Goal: Task Accomplishment & Management: Manage account settings

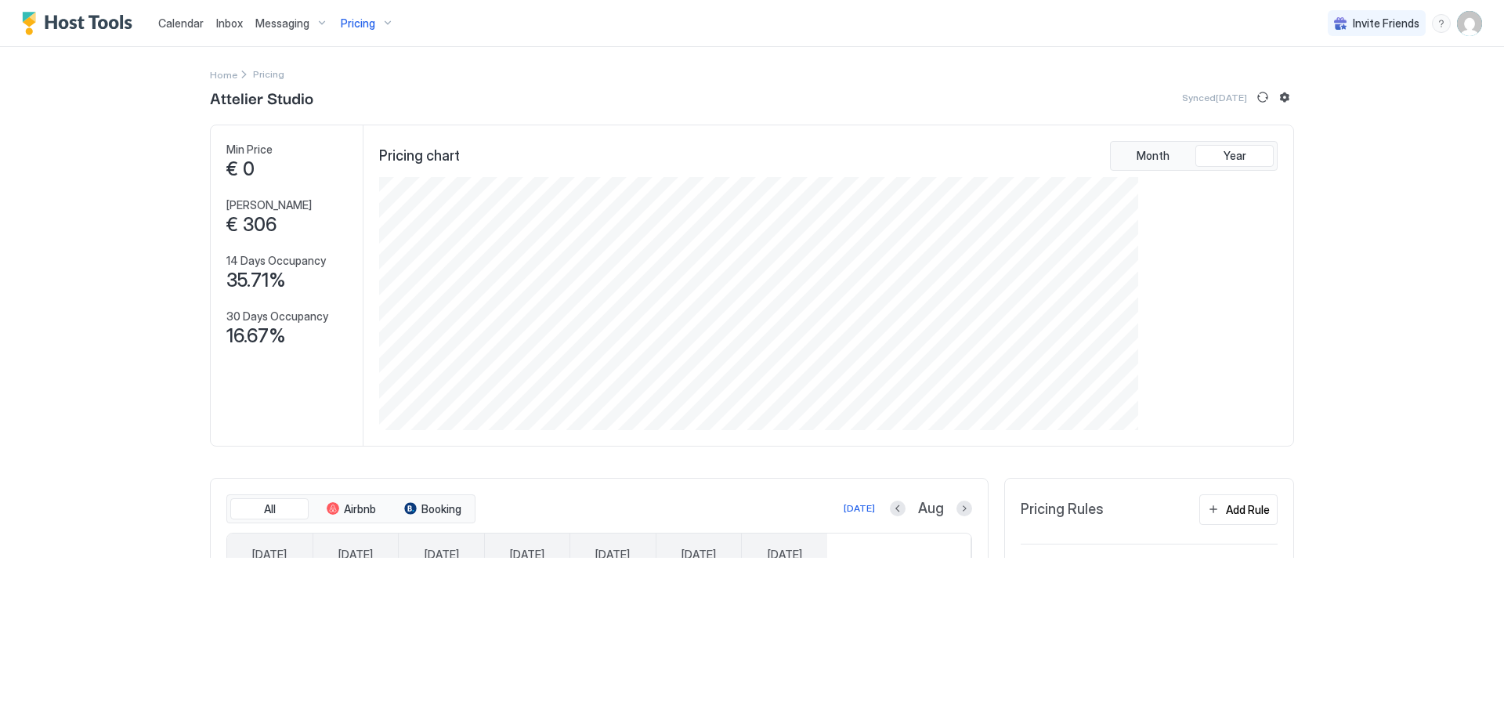
scroll to position [301, 901]
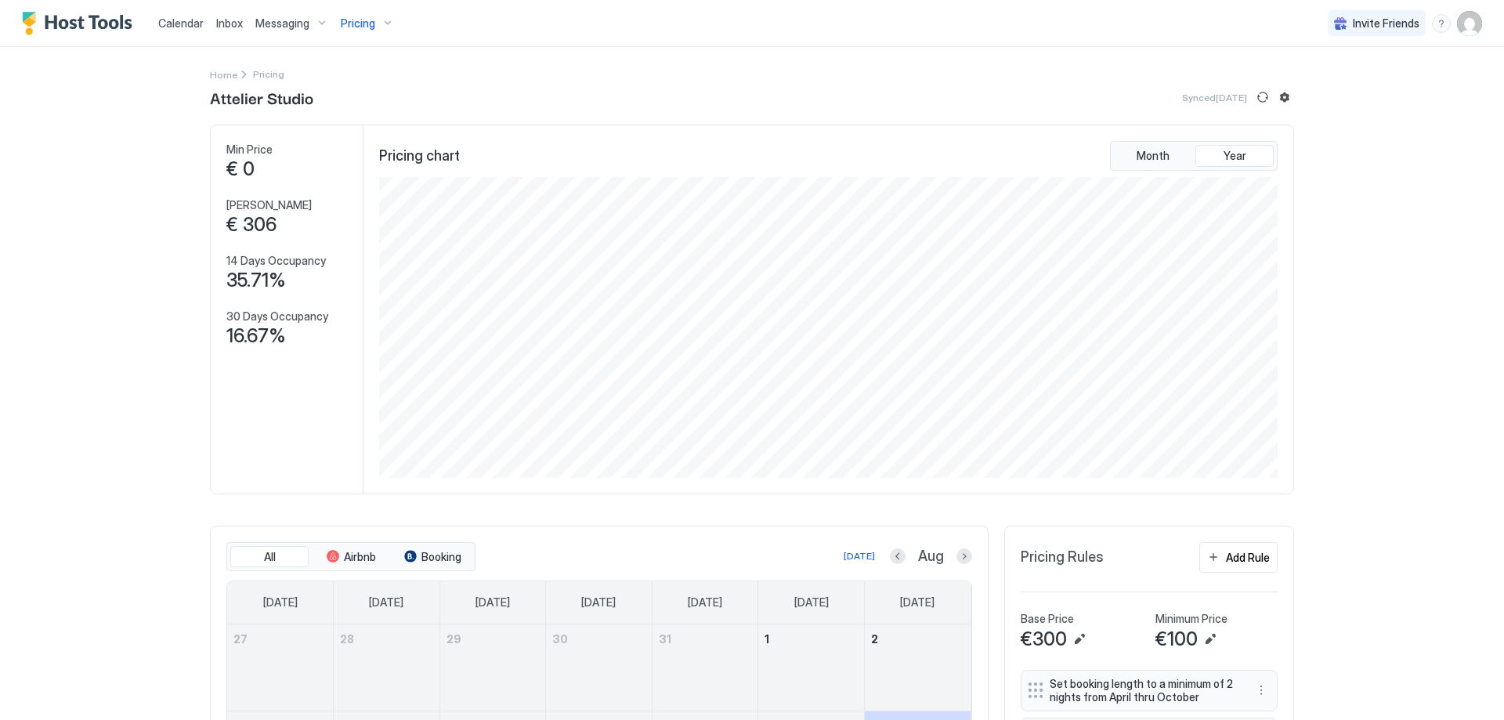
click at [354, 28] on span "Pricing" at bounding box center [358, 23] width 34 height 14
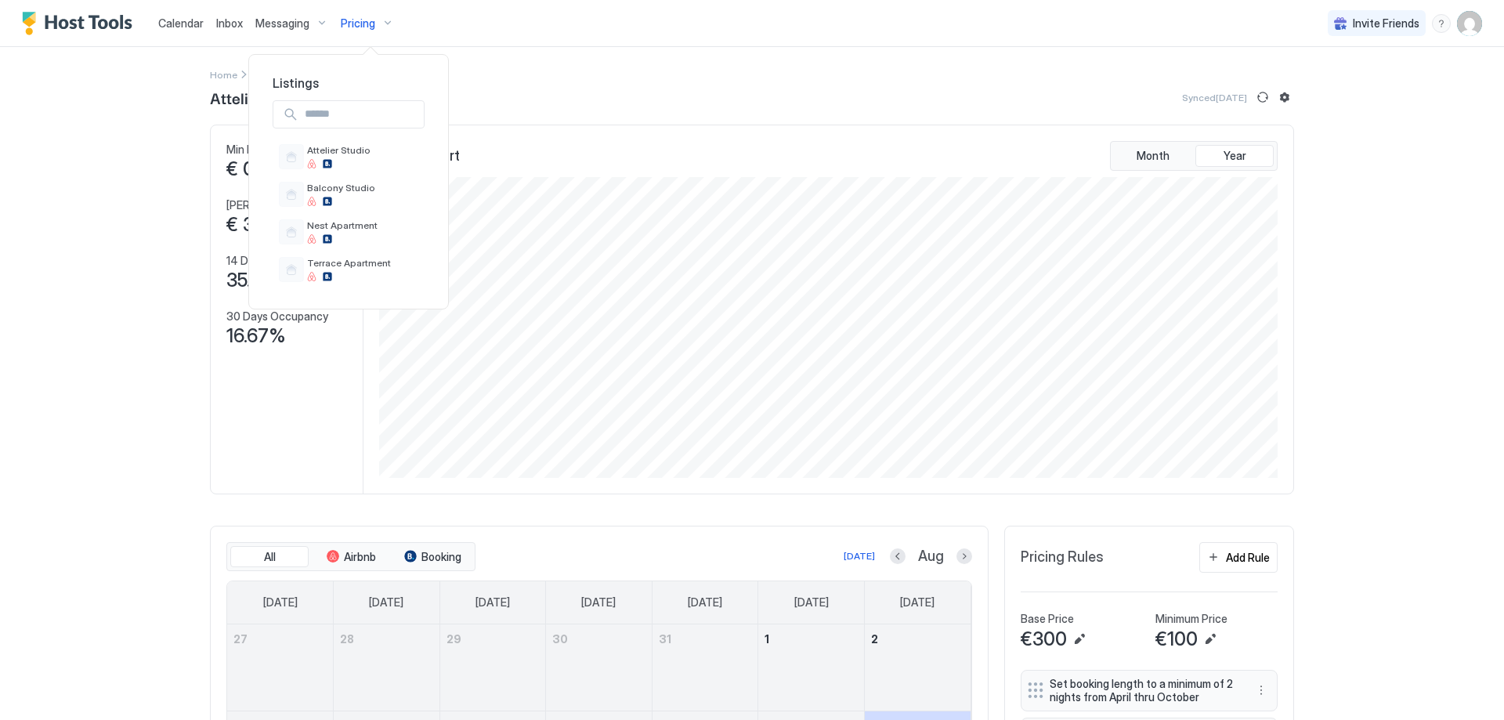
click at [287, 23] on div at bounding box center [752, 360] width 1504 height 720
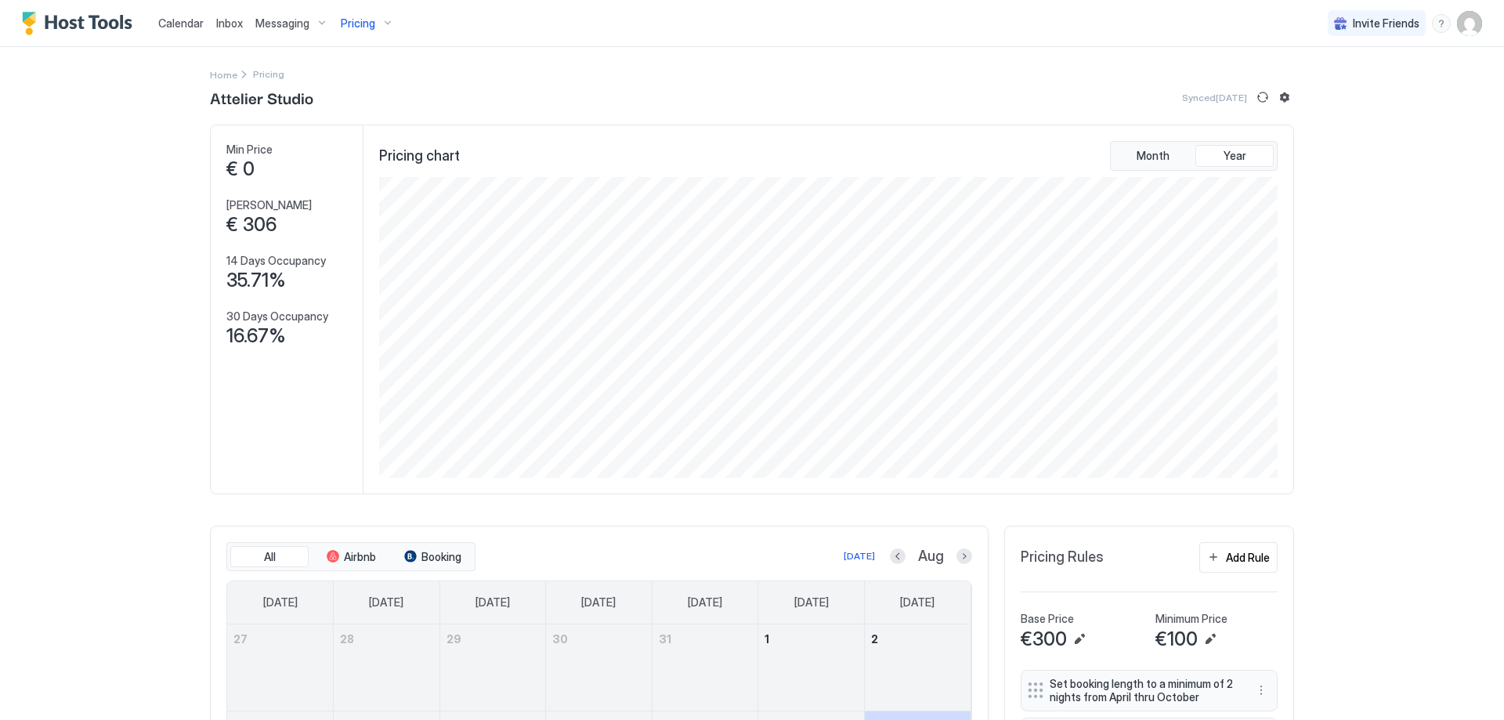
click at [287, 21] on span "Messaging" at bounding box center [282, 23] width 54 height 14
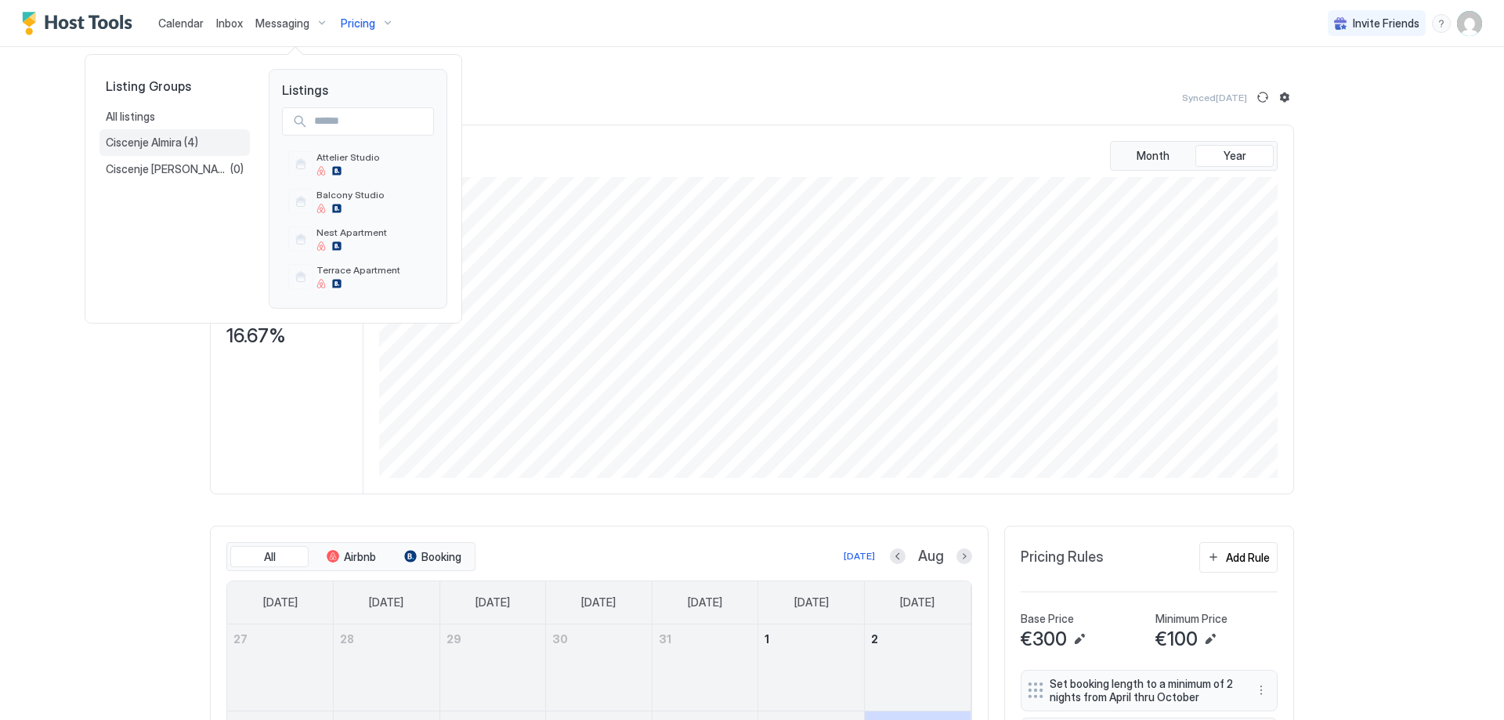
click at [168, 144] on span "Ciscenje Almira" at bounding box center [145, 142] width 78 height 14
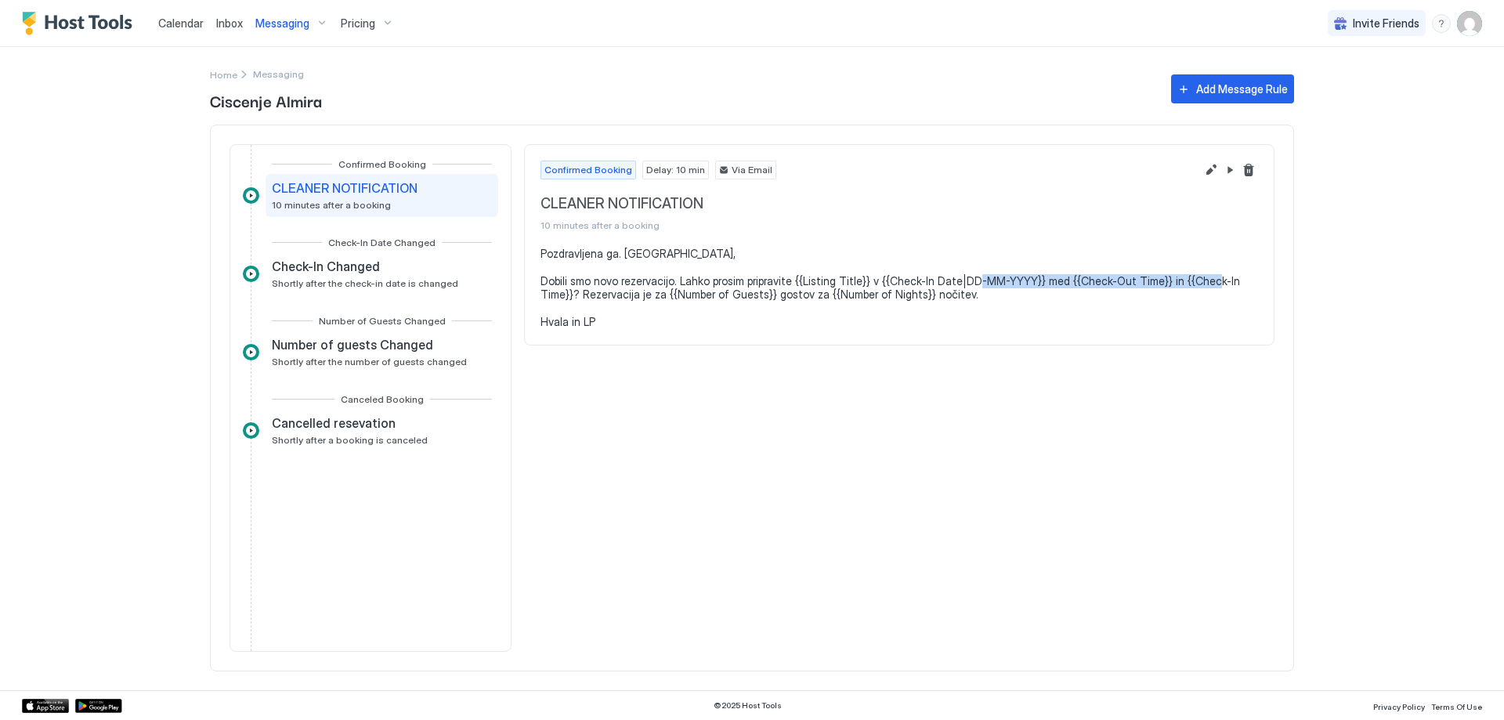
drag, startPoint x: 1034, startPoint y: 282, endPoint x: 573, endPoint y: 293, distance: 461.4
click at [573, 293] on pre "Pozdravljena ga. [GEOGRAPHIC_DATA], Dobili smo novo rezervacijo. Lahko prosim p…" at bounding box center [898, 288] width 717 height 82
click at [1204, 174] on button "Edit message rule" at bounding box center [1210, 170] width 19 height 19
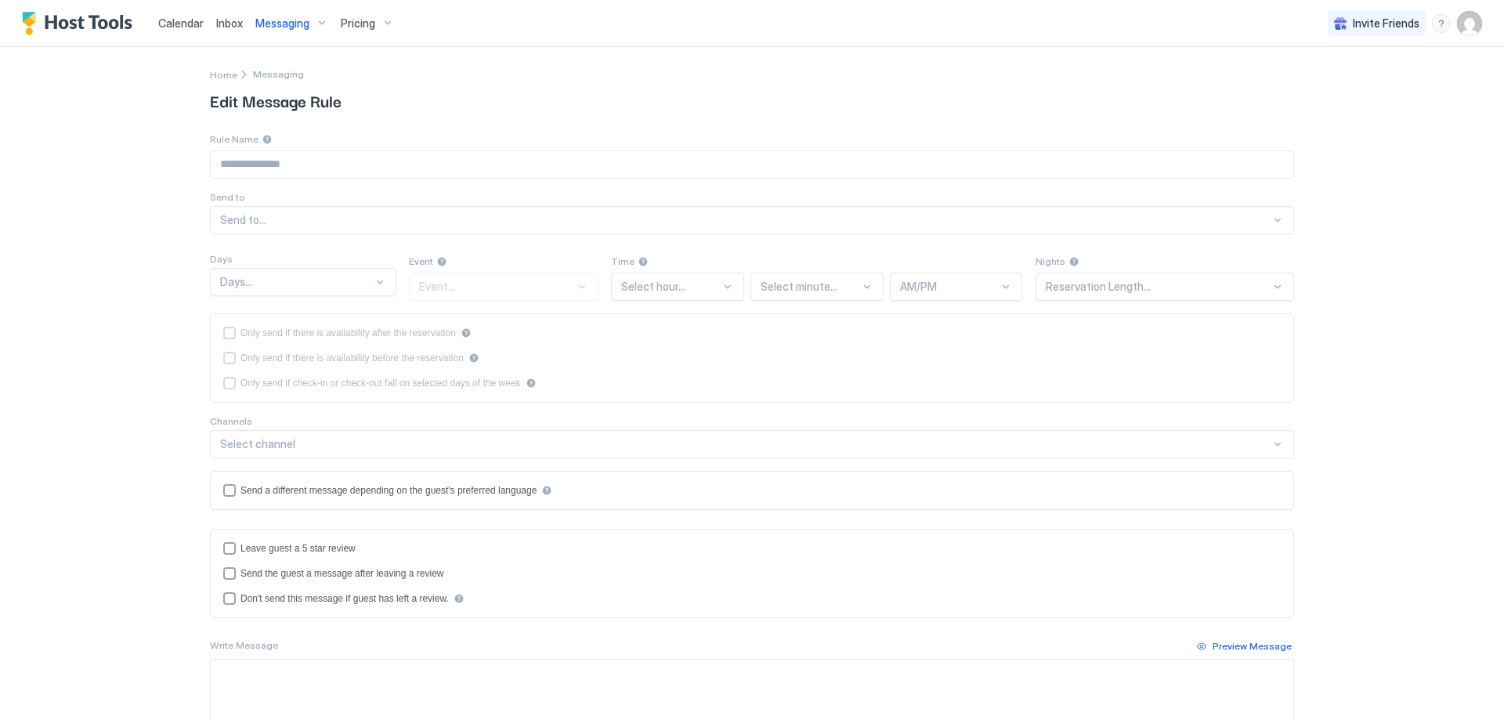
type input "**********"
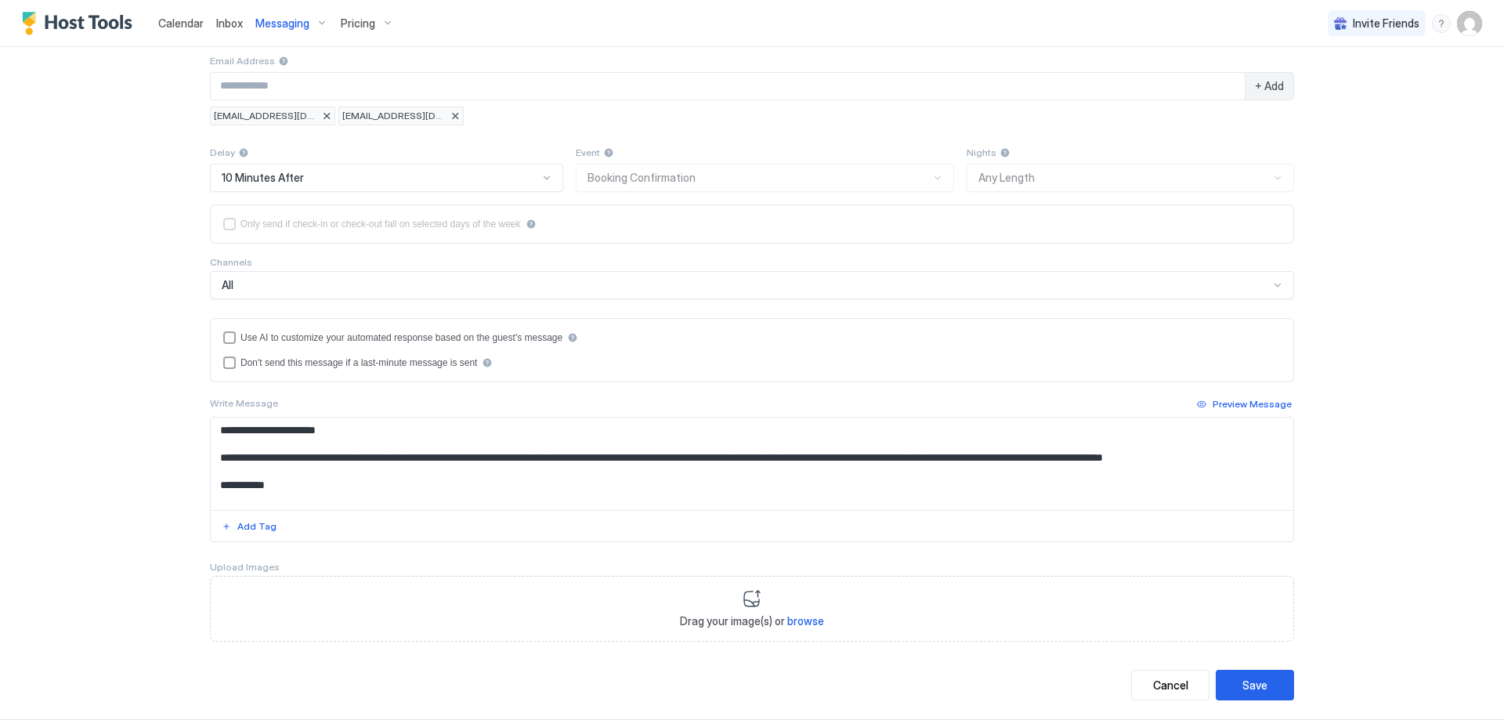
scroll to position [222, 0]
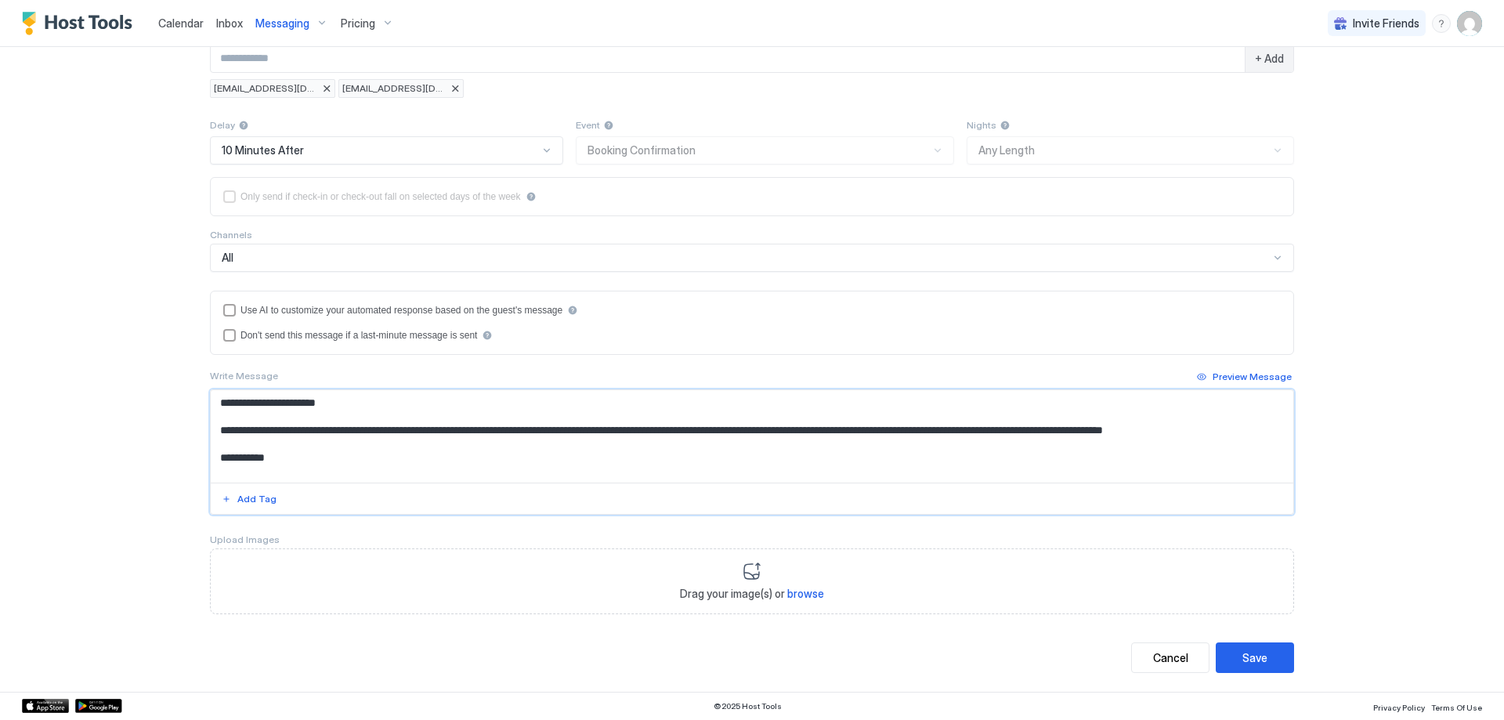
drag, startPoint x: 926, startPoint y: 430, endPoint x: 709, endPoint y: 432, distance: 216.9
click at [709, 432] on textarea "**********" at bounding box center [752, 436] width 1082 height 92
type textarea "**********"
drag, startPoint x: 1246, startPoint y: 651, endPoint x: 1263, endPoint y: 420, distance: 231.7
click at [1268, 475] on div "**********" at bounding box center [752, 291] width 1084 height 764
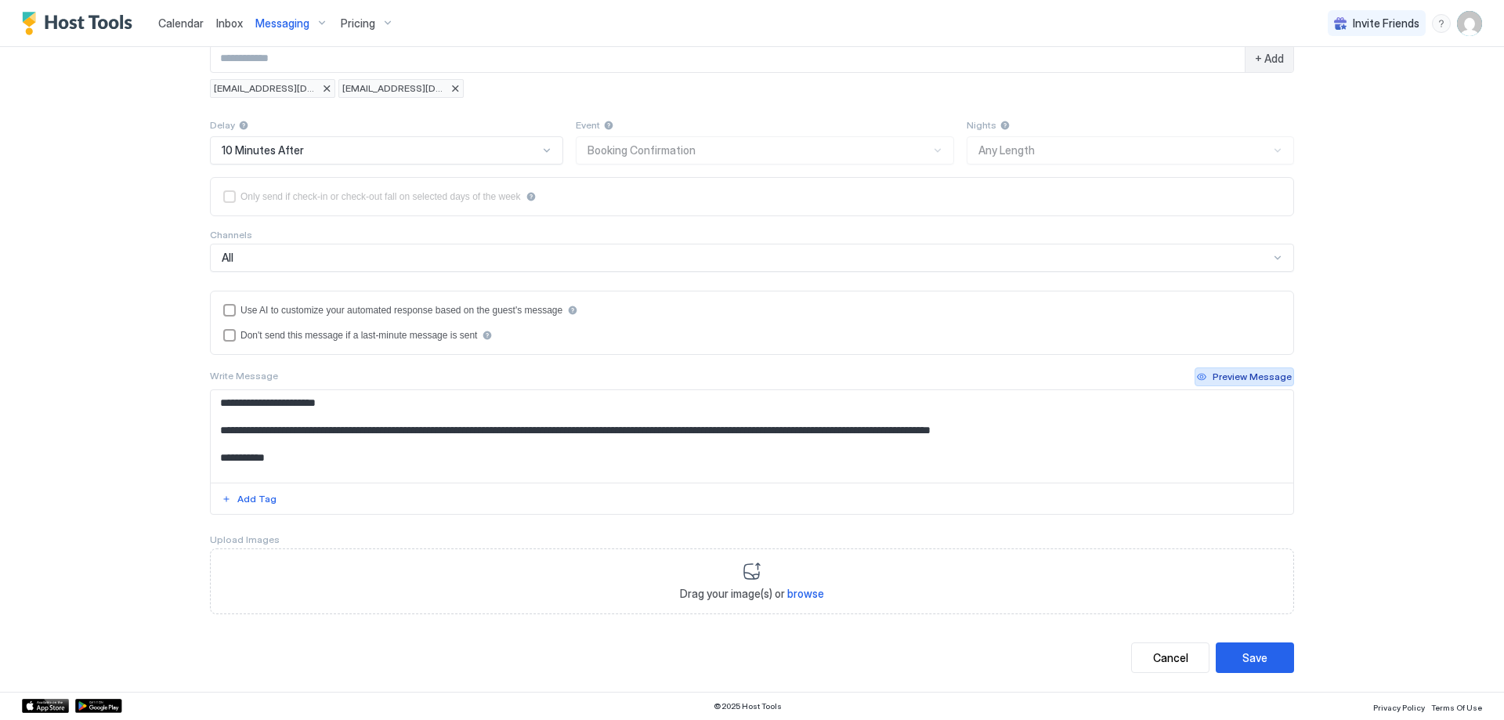
click at [1253, 377] on div "Preview Message" at bounding box center [1251, 377] width 79 height 14
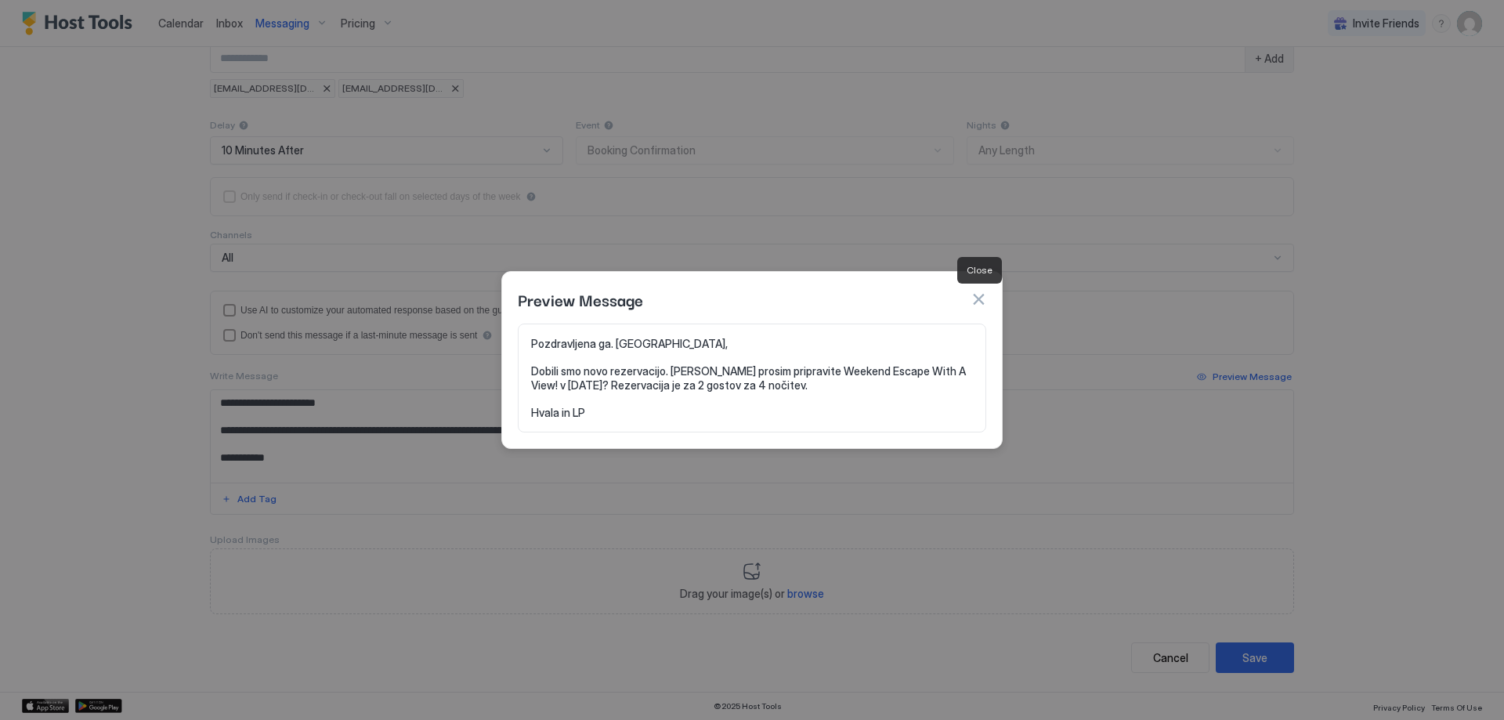
click at [977, 297] on button "button" at bounding box center [978, 299] width 16 height 16
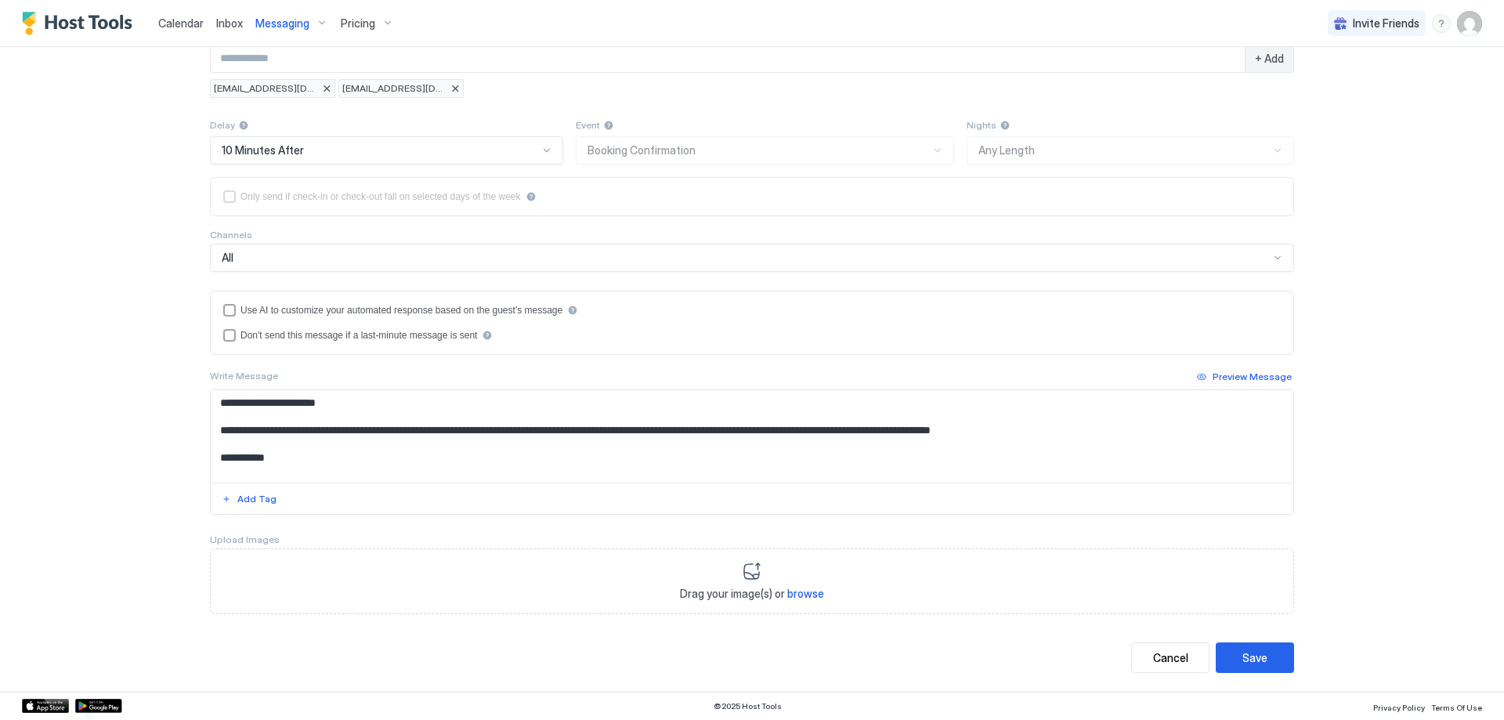
click at [1265, 666] on button "Save" at bounding box center [1254, 657] width 78 height 31
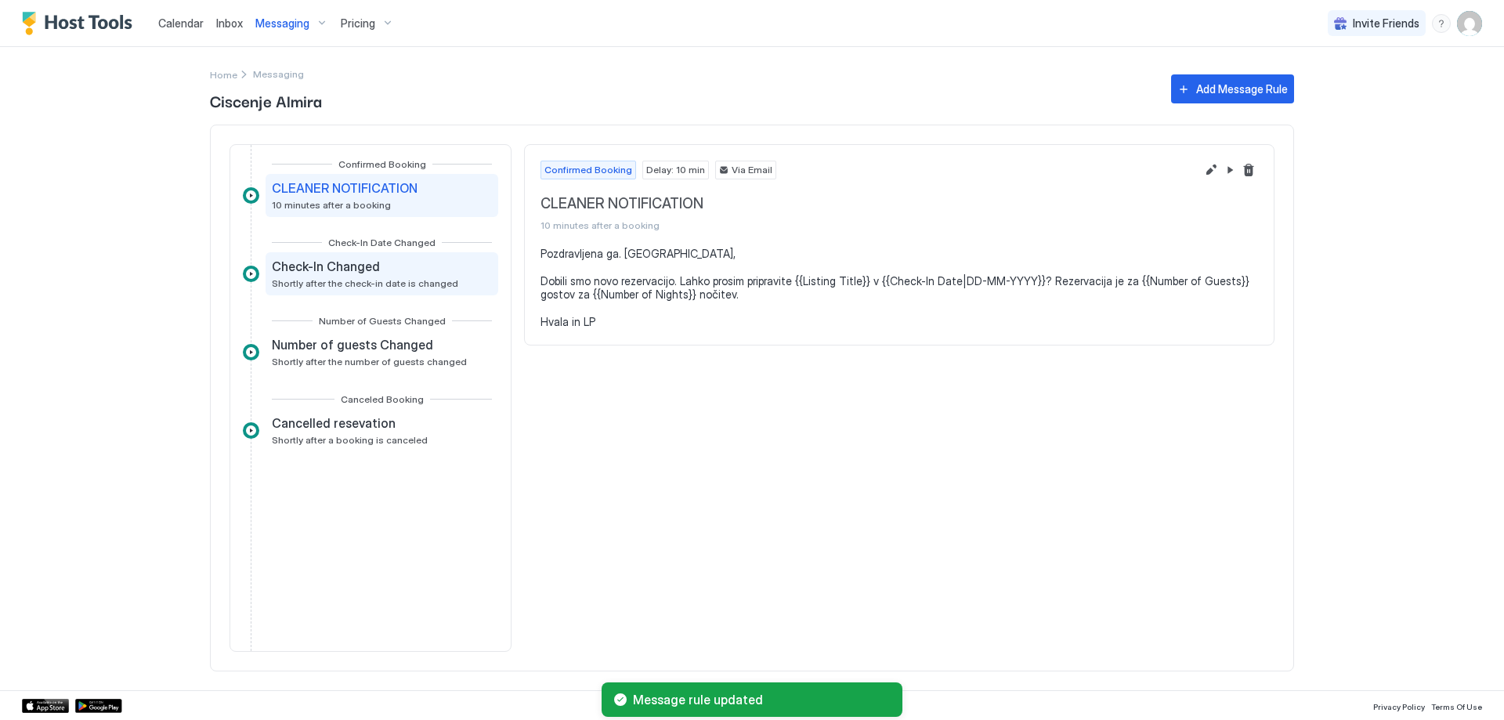
click at [315, 271] on span "Check-In Changed" at bounding box center [326, 266] width 108 height 16
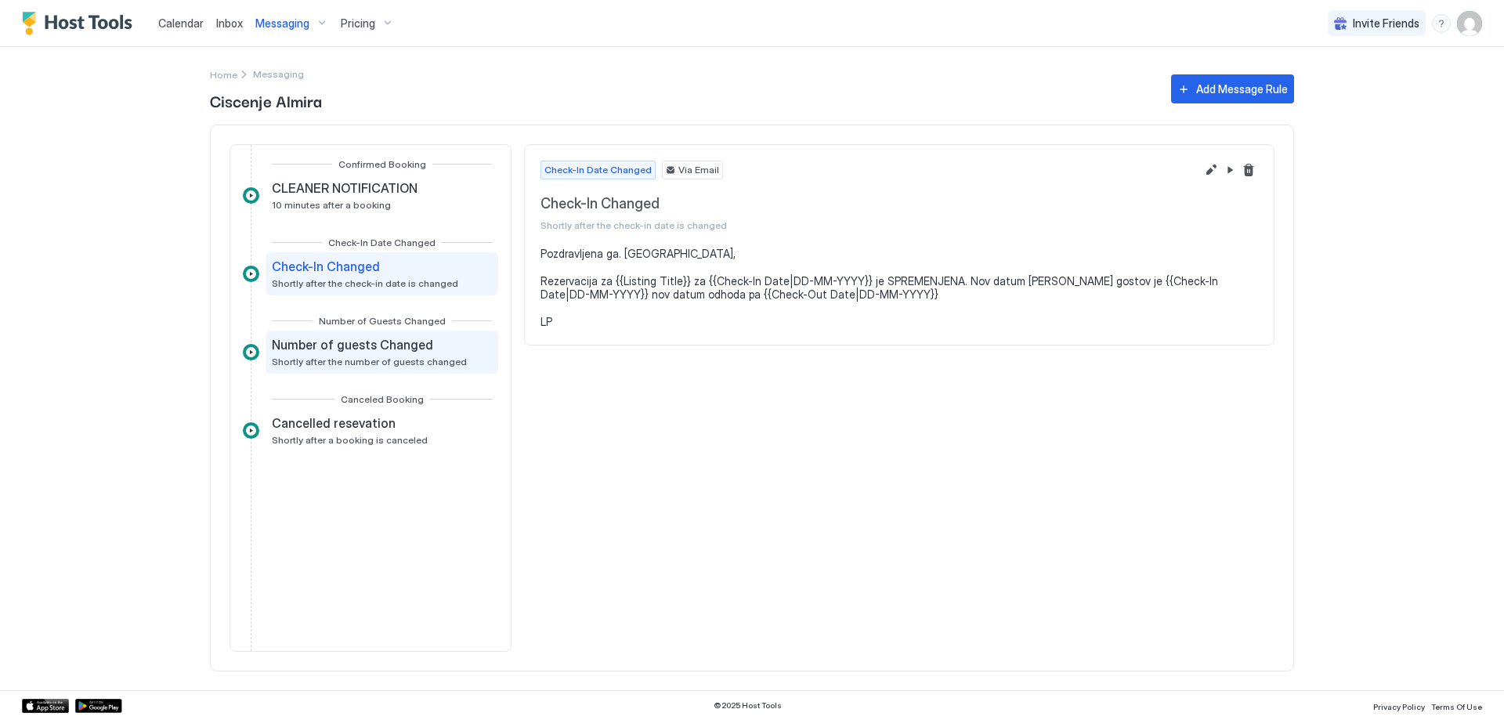
click at [379, 344] on span "Number of guests Changed" at bounding box center [352, 345] width 161 height 16
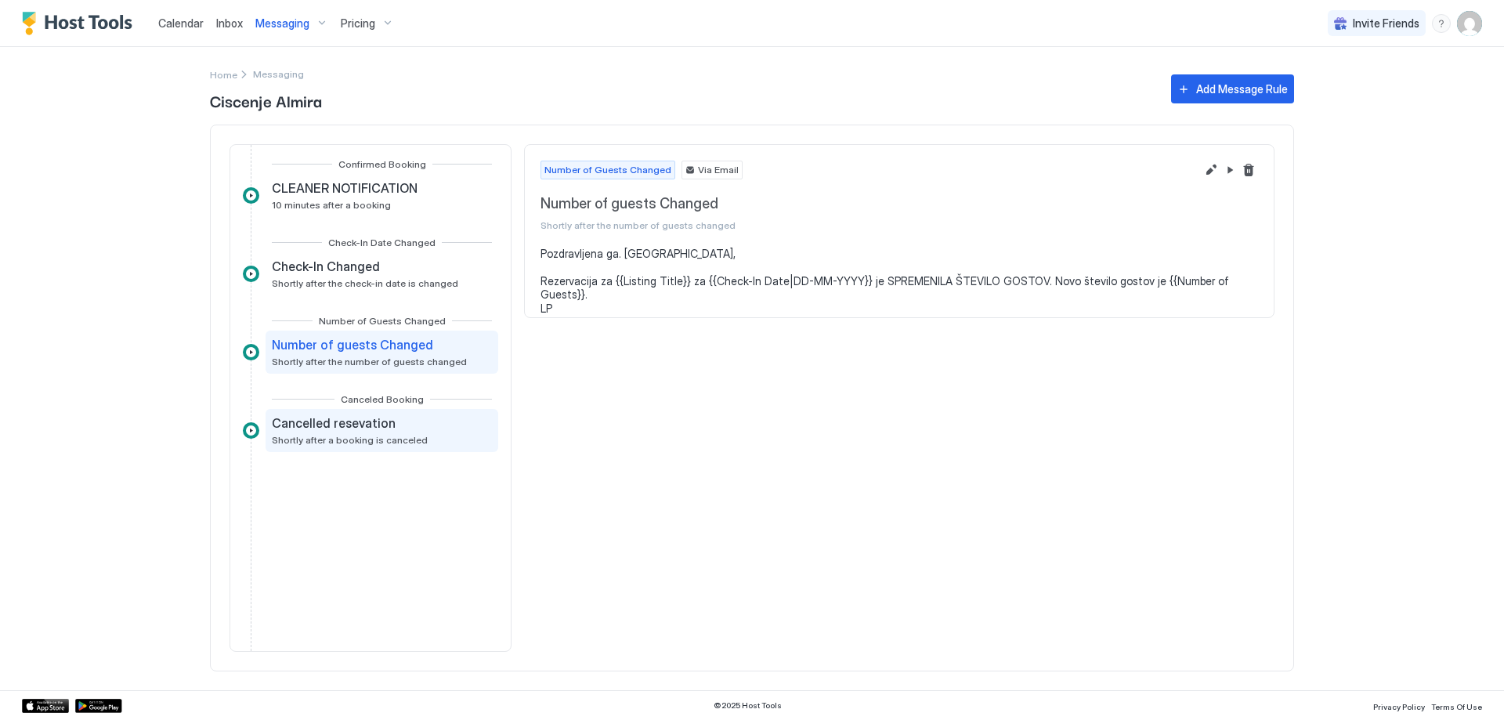
click at [374, 430] on span "Cancelled resevation" at bounding box center [334, 423] width 124 height 16
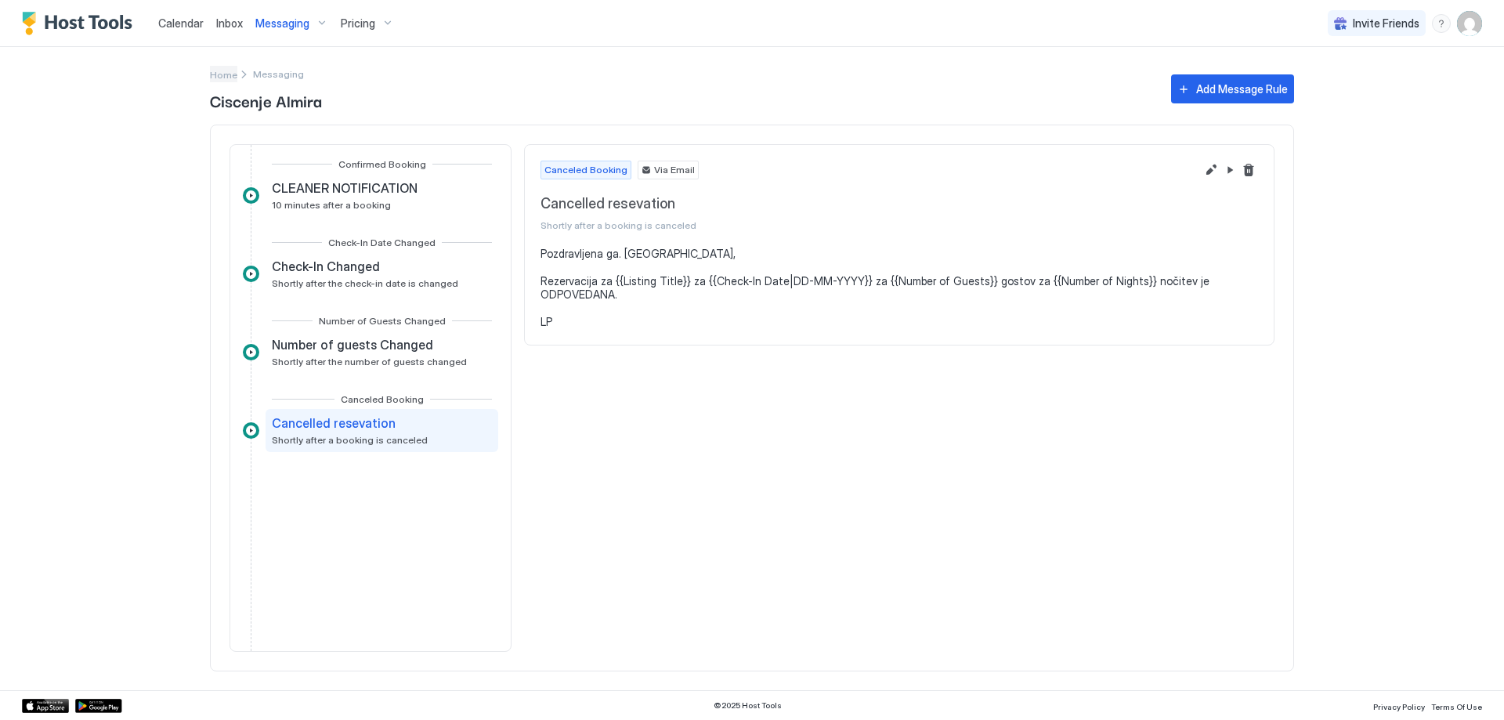
click at [233, 78] on span "Home" at bounding box center [223, 75] width 27 height 12
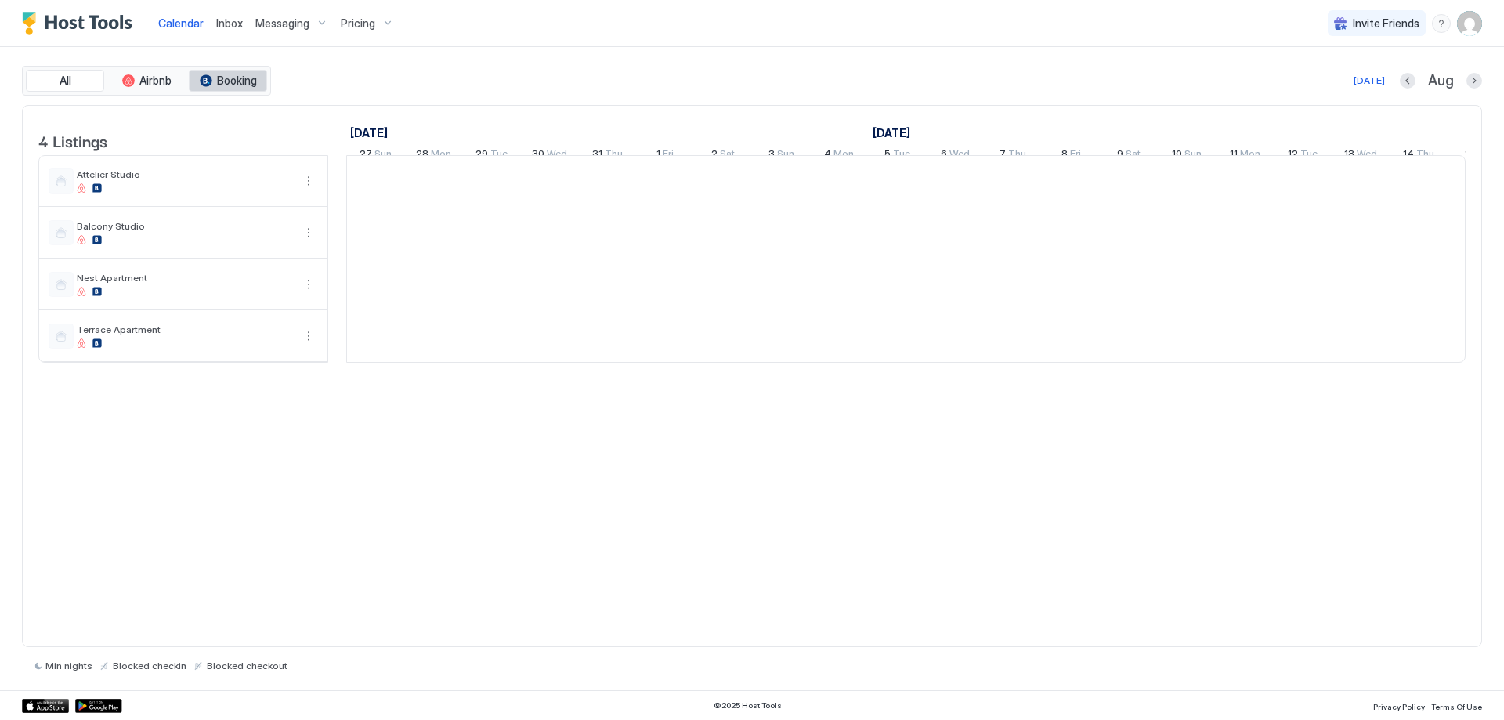
scroll to position [0, 870]
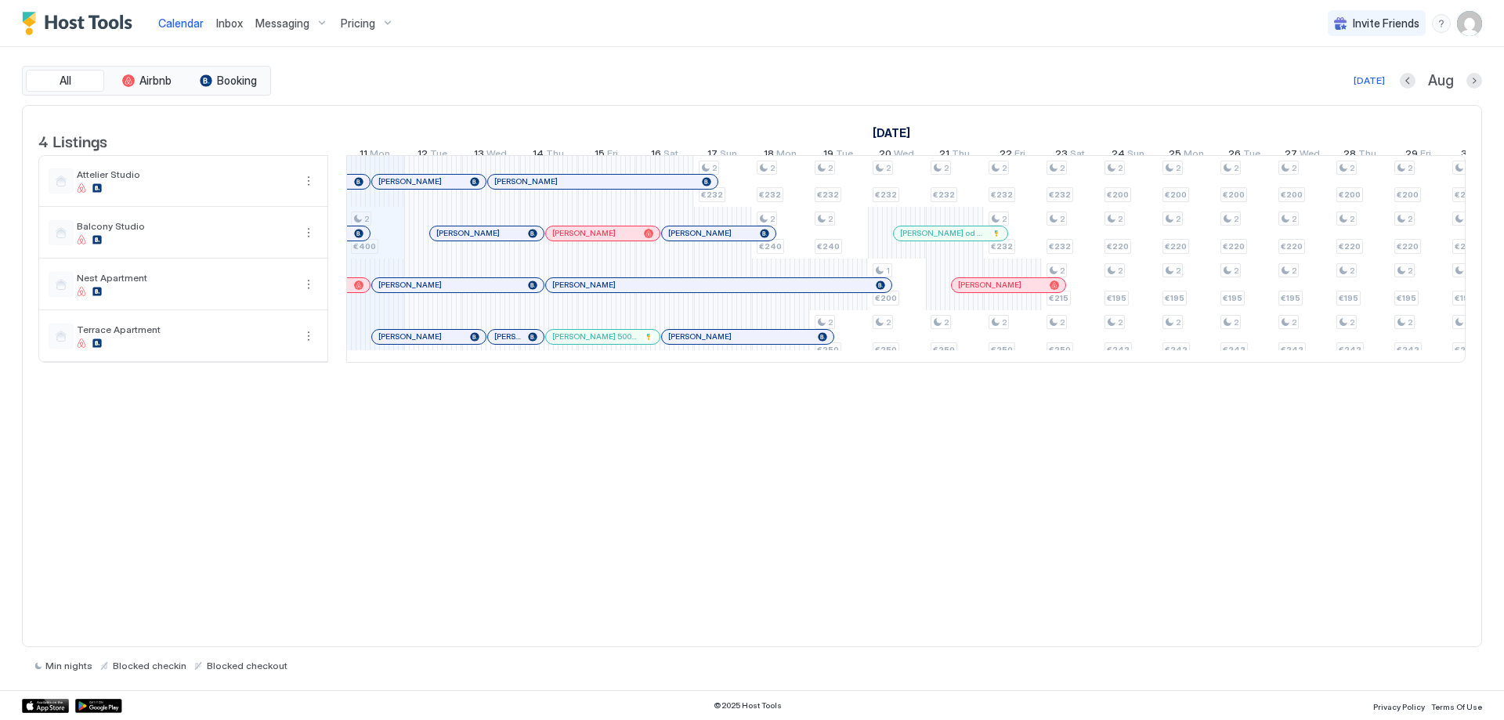
click at [304, 12] on div "Messaging" at bounding box center [291, 23] width 85 height 27
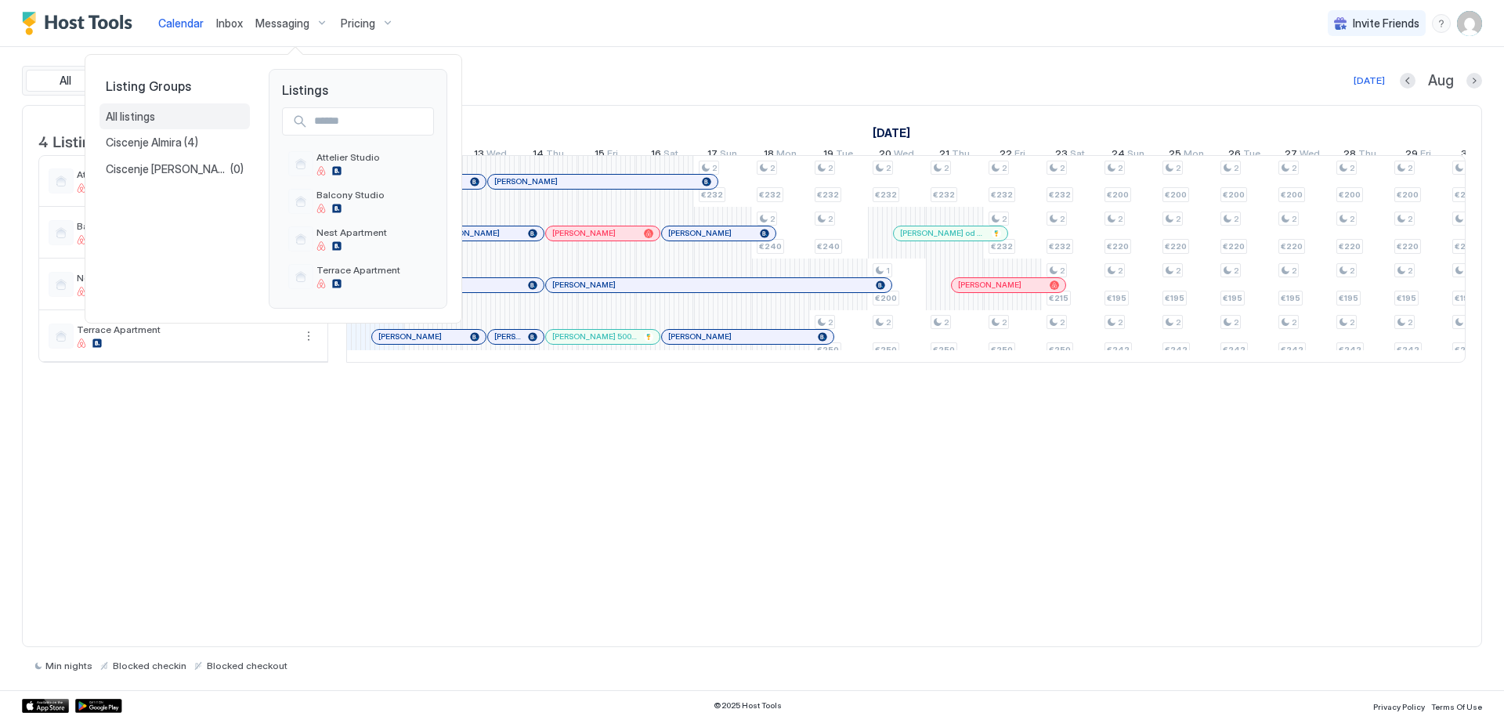
click at [138, 114] on span "All listings" at bounding box center [130, 117] width 49 height 14
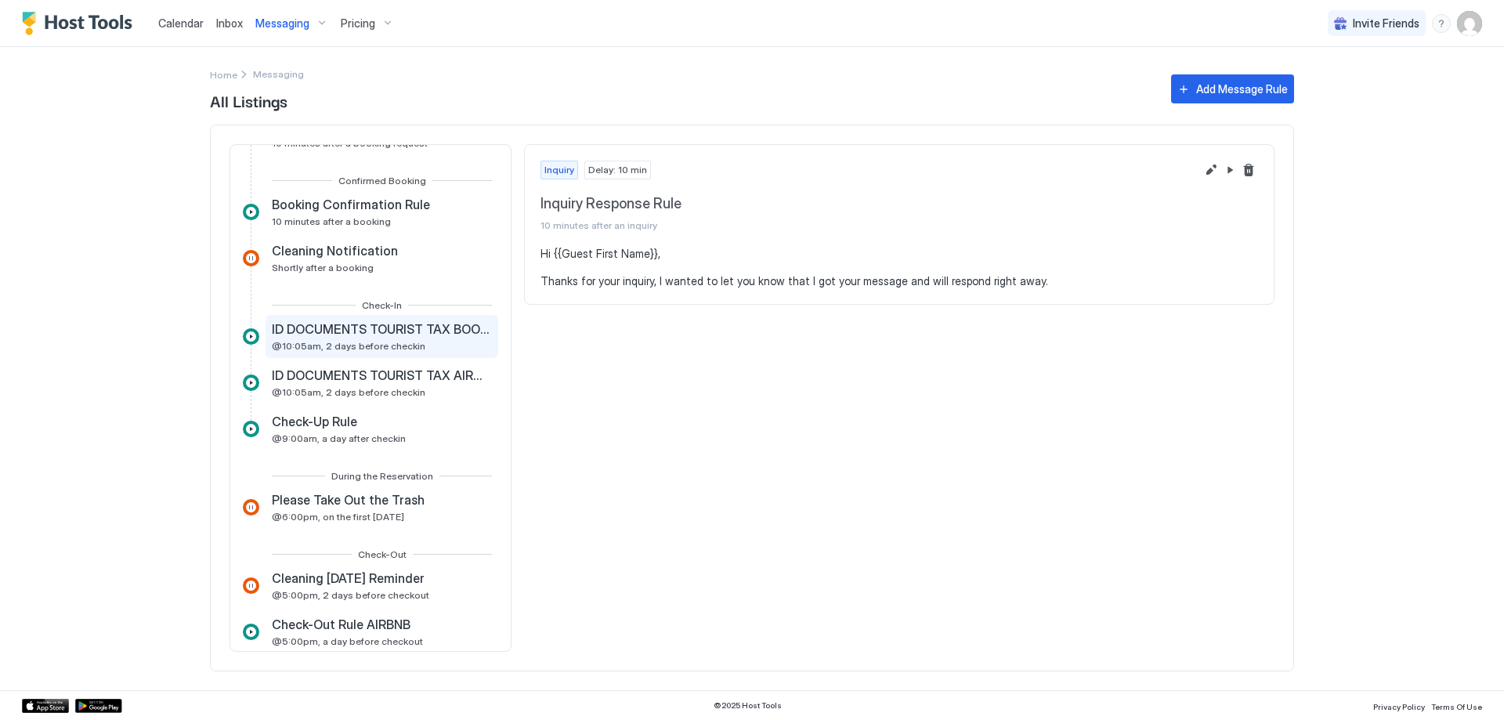
scroll to position [313, 0]
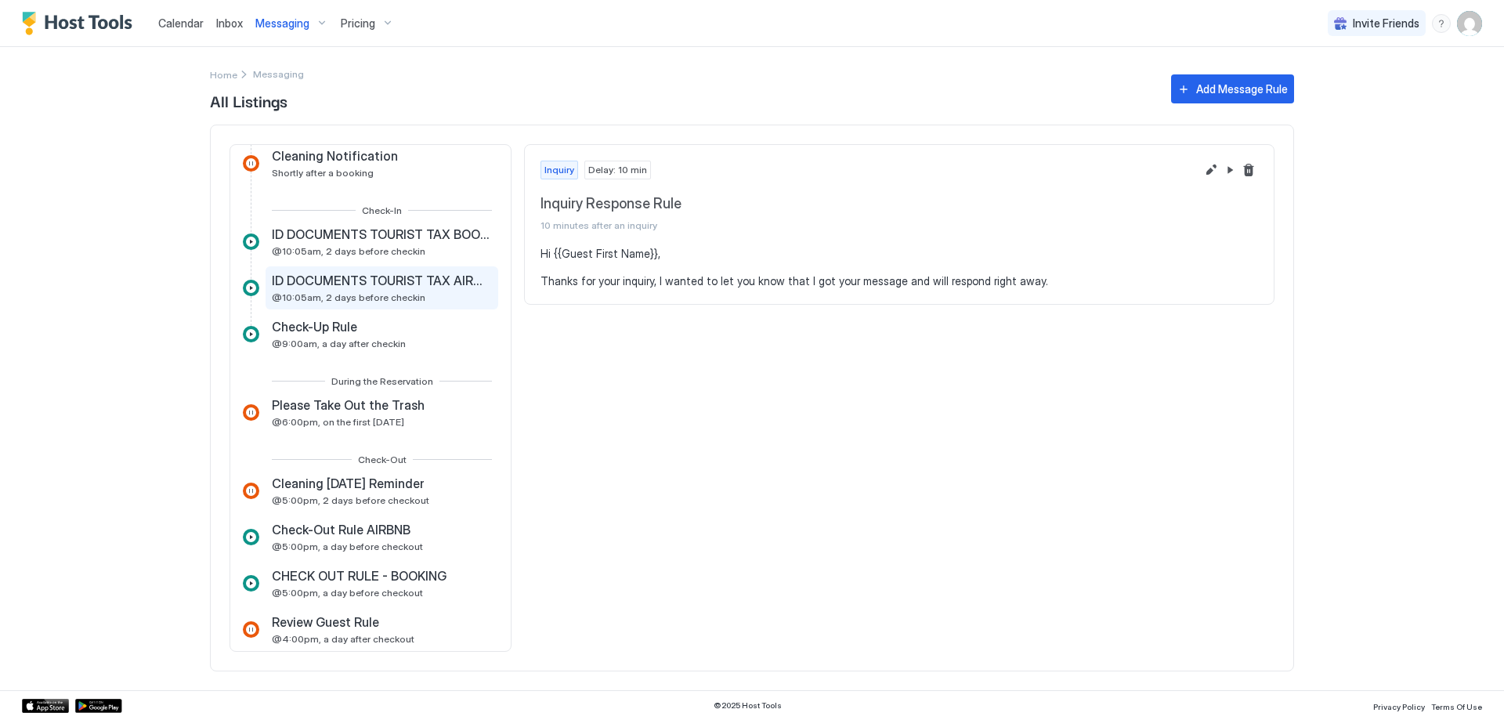
click at [444, 275] on span "ID DOCUMENTS TOURIST TAX AIRBNB" at bounding box center [380, 281] width 217 height 16
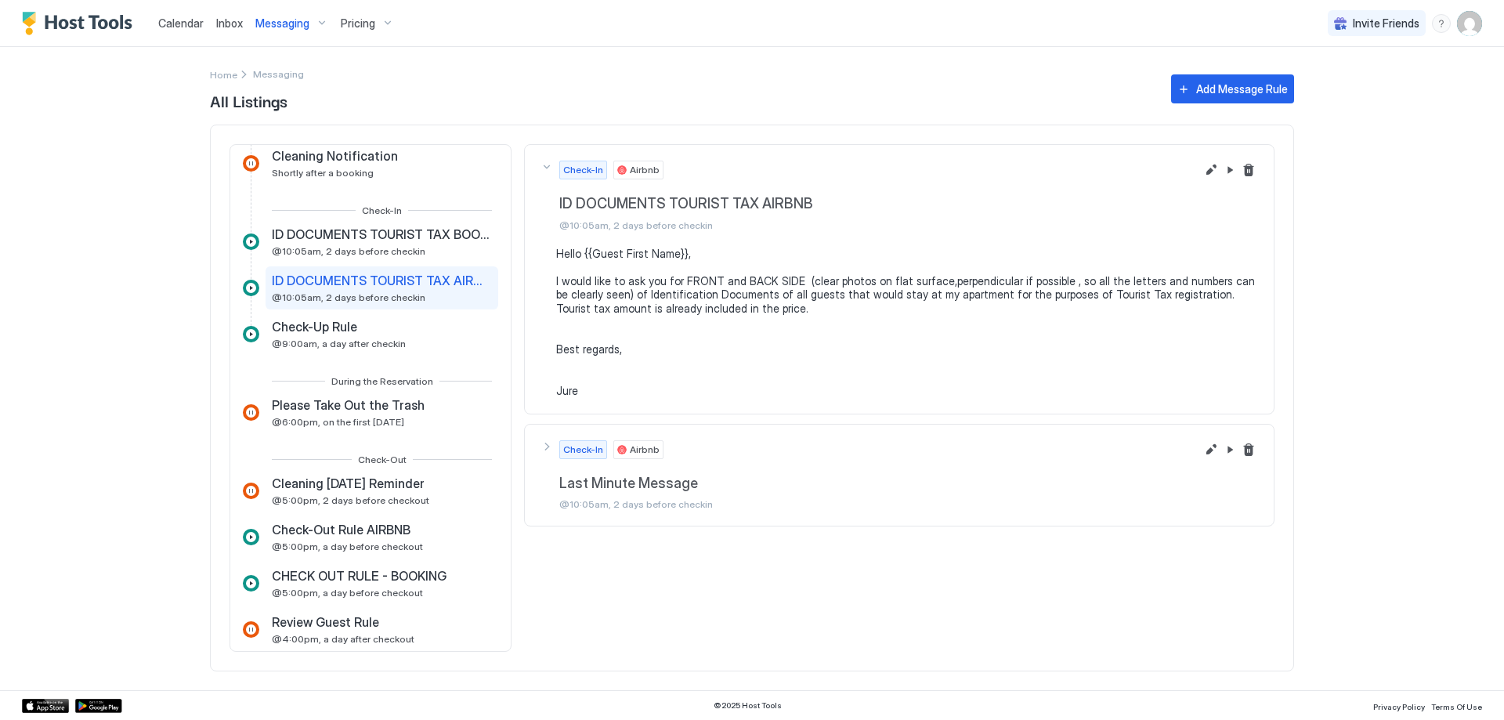
click at [749, 213] on span "Last Minute Message" at bounding box center [877, 204] width 636 height 18
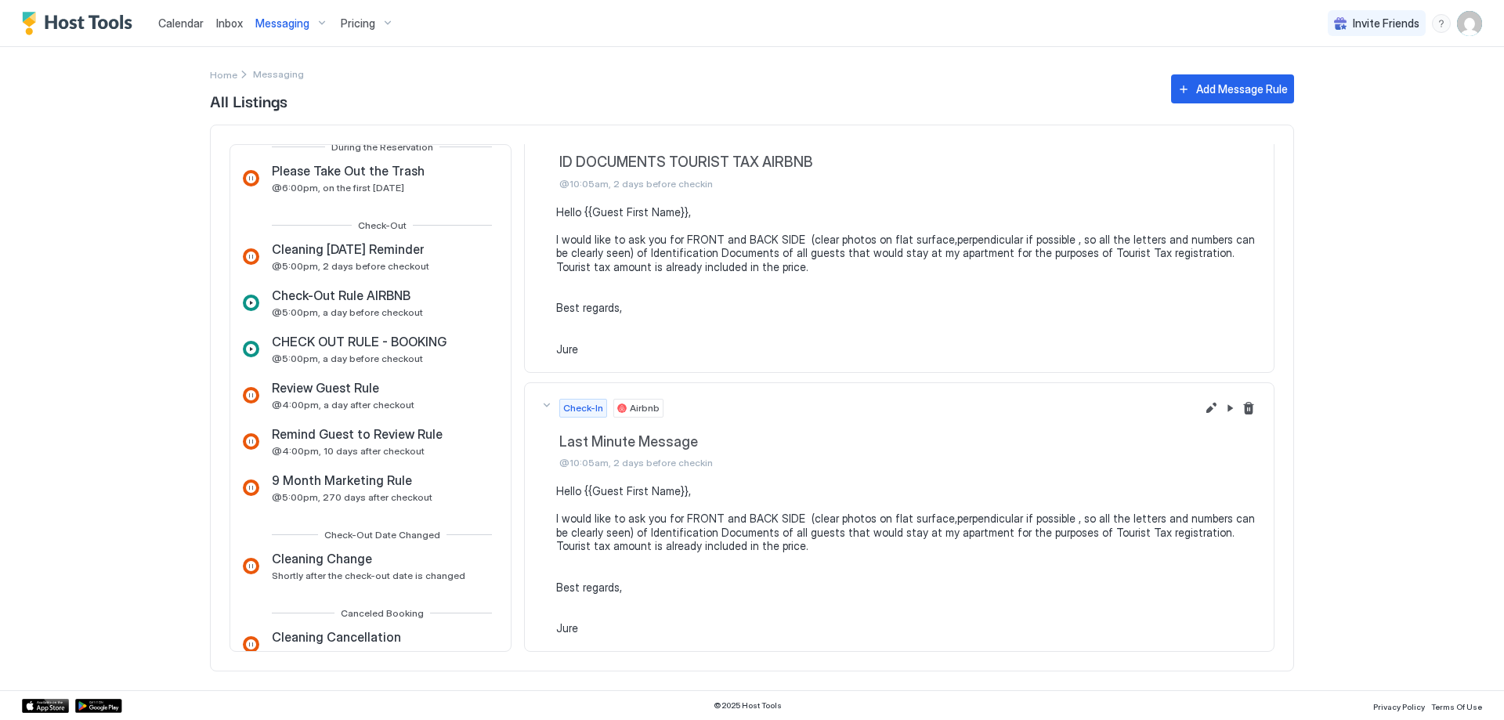
scroll to position [548, 0]
click at [410, 306] on span "@5:00pm, a day before checkout" at bounding box center [347, 311] width 151 height 12
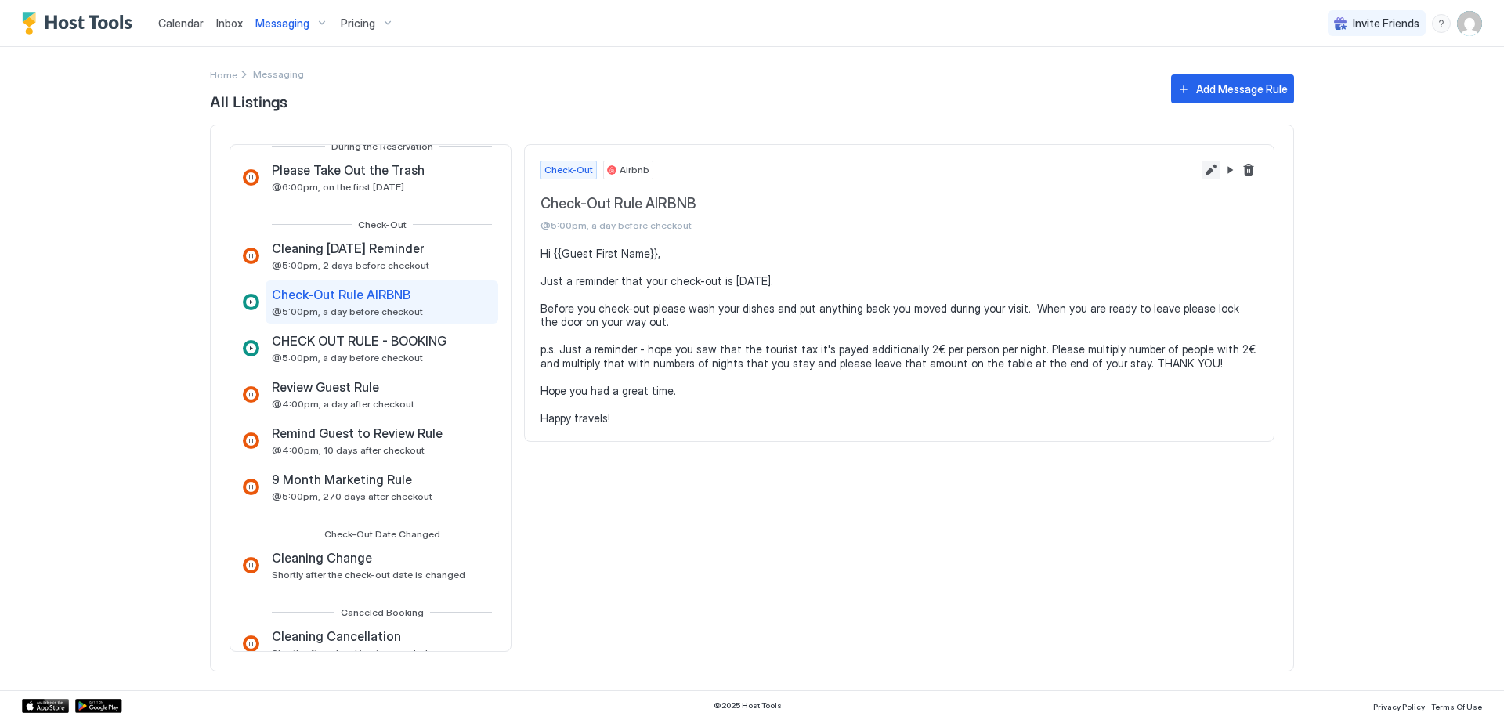
click at [1204, 168] on button "Edit message rule" at bounding box center [1210, 170] width 19 height 19
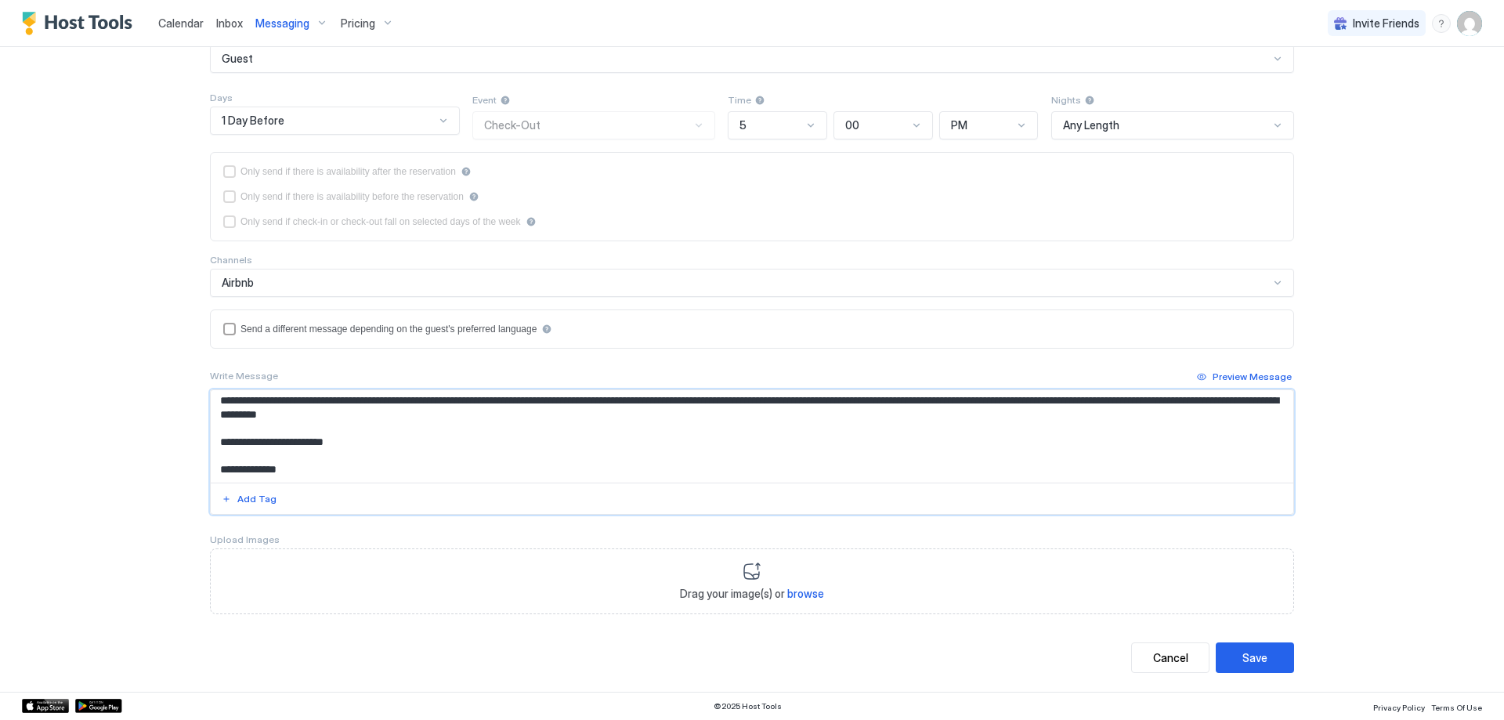
scroll to position [74, 0]
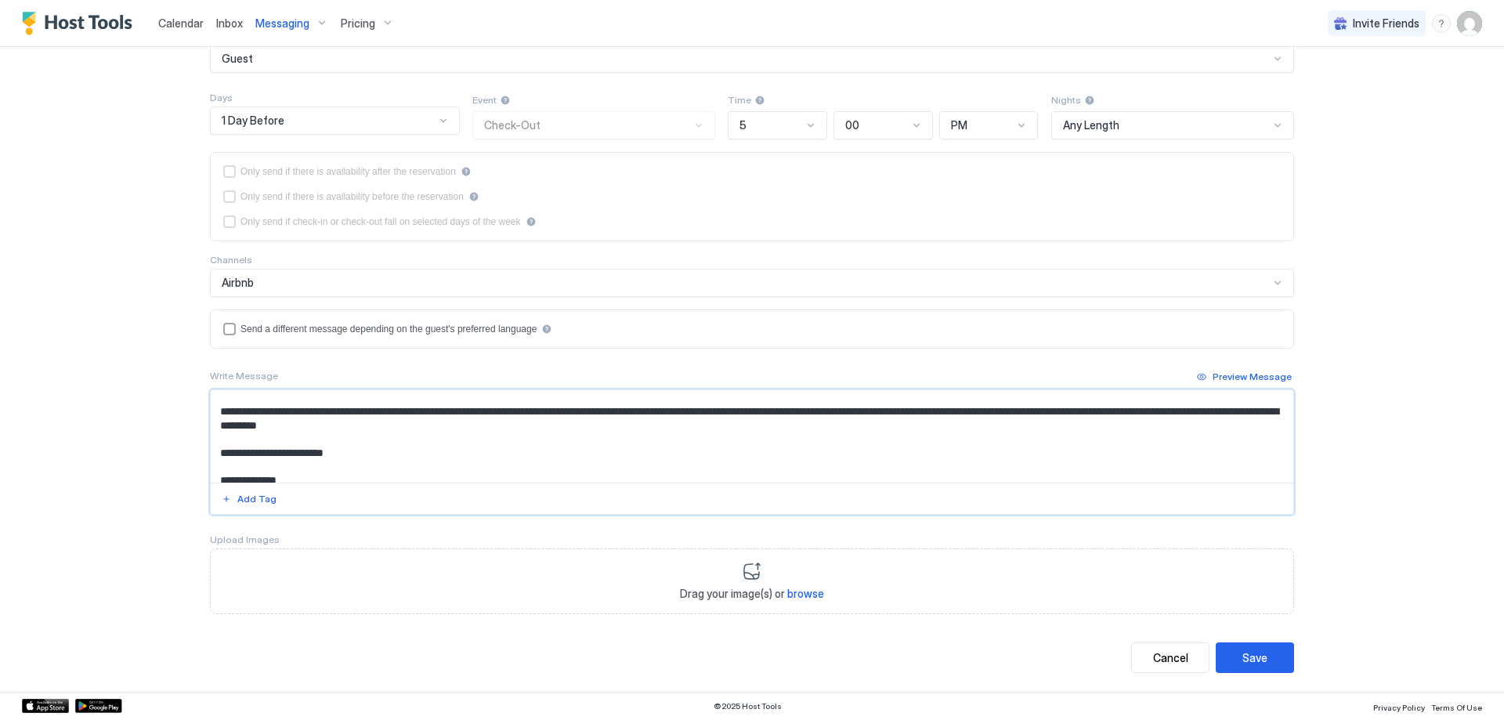
drag, startPoint x: 529, startPoint y: 422, endPoint x: 208, endPoint y: 417, distance: 321.1
click at [211, 417] on textarea "**********" at bounding box center [752, 436] width 1082 height 92
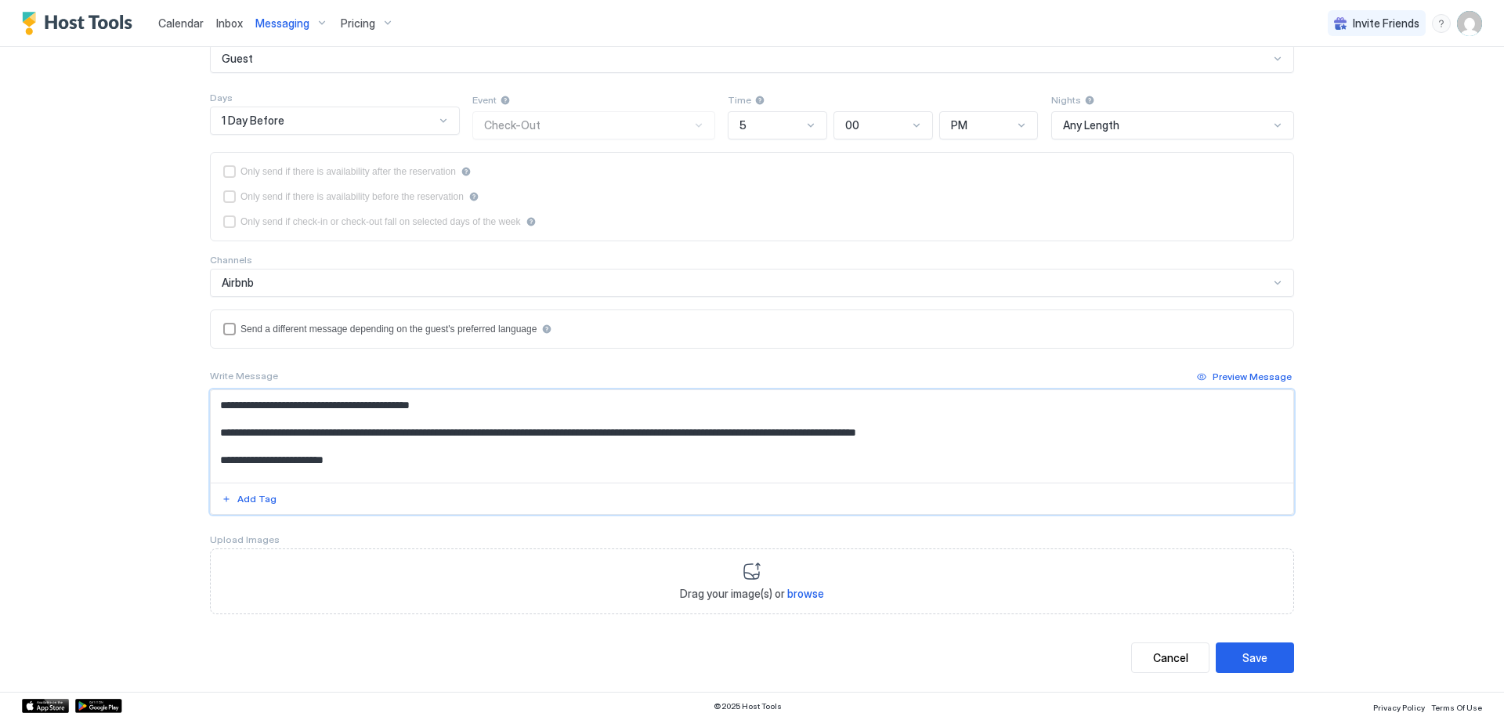
scroll to position [44, 0]
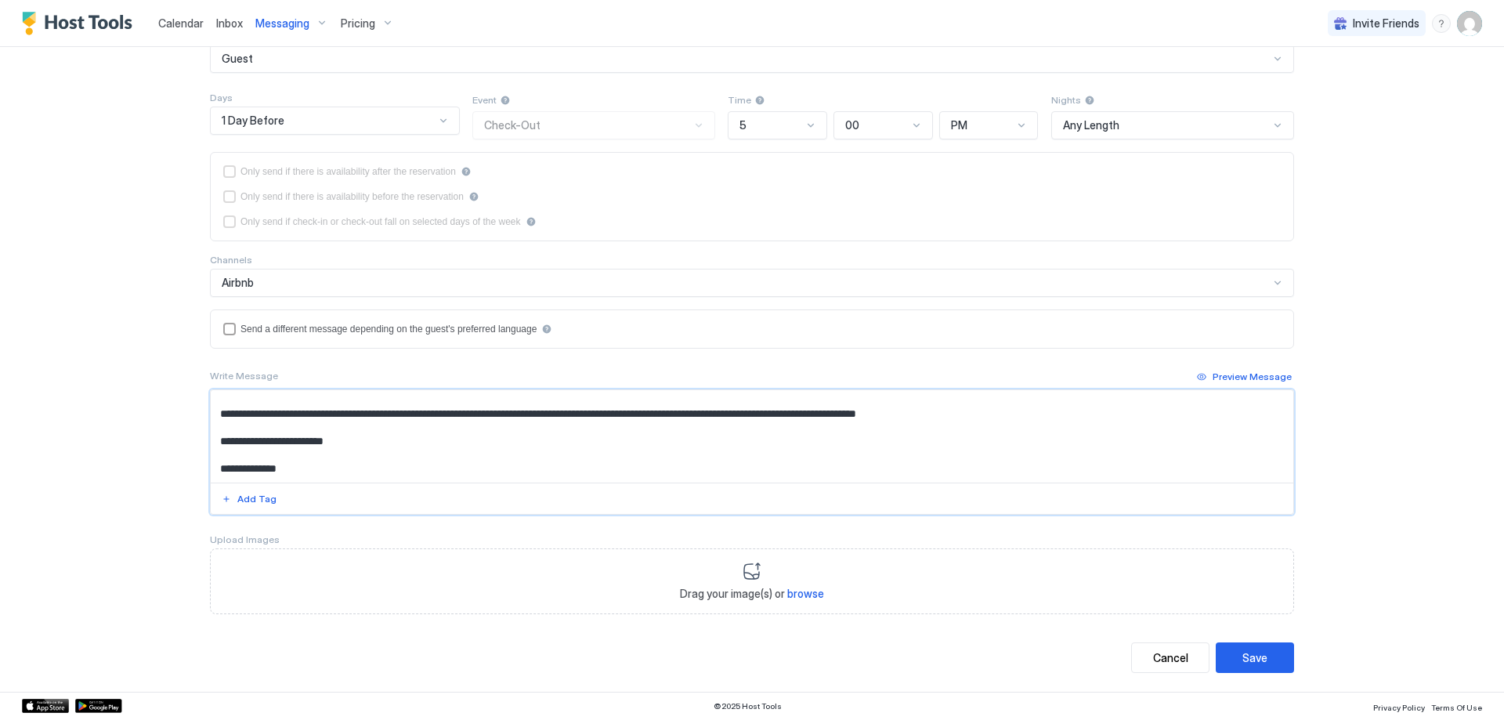
type textarea "**********"
click at [1294, 664] on div "**********" at bounding box center [752, 289] width 1128 height 806
click at [1272, 659] on button "Save" at bounding box center [1254, 657] width 78 height 31
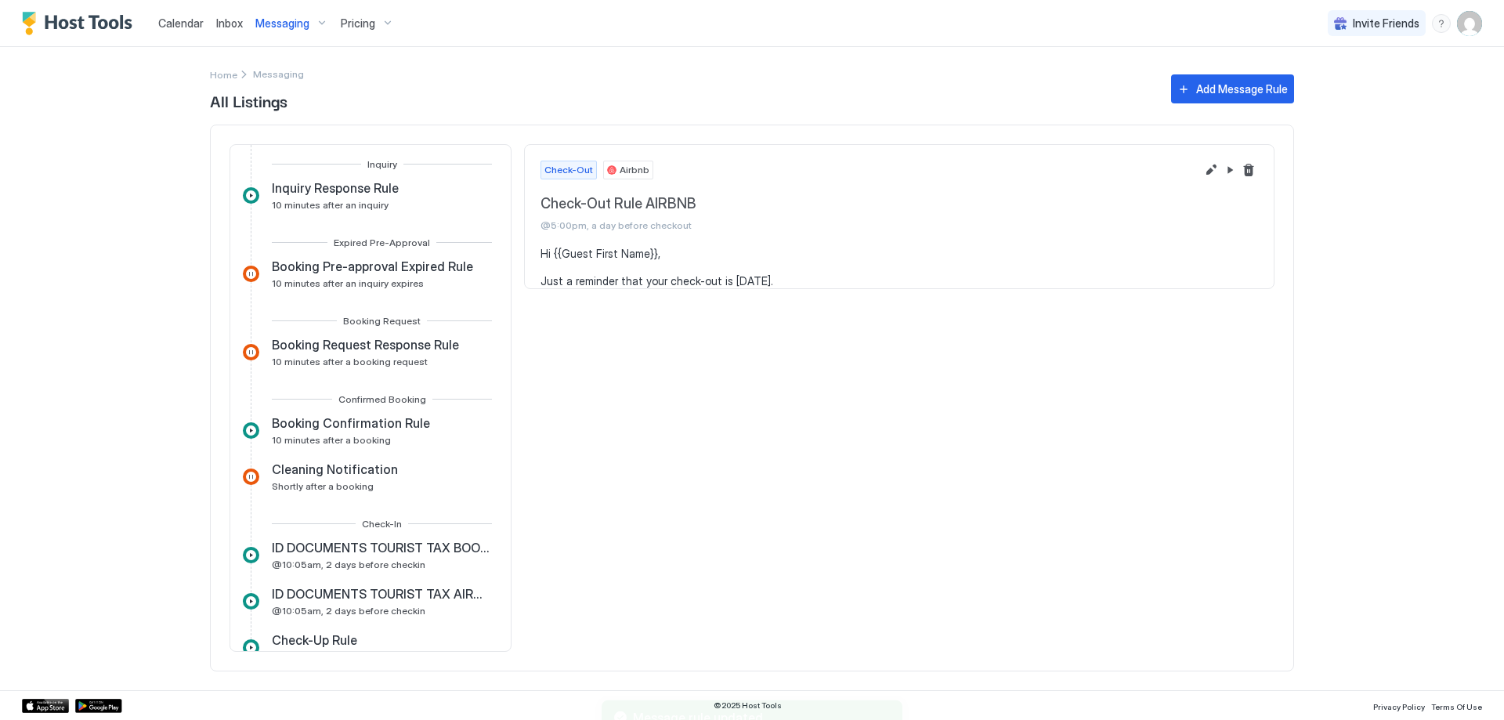
scroll to position [453, 0]
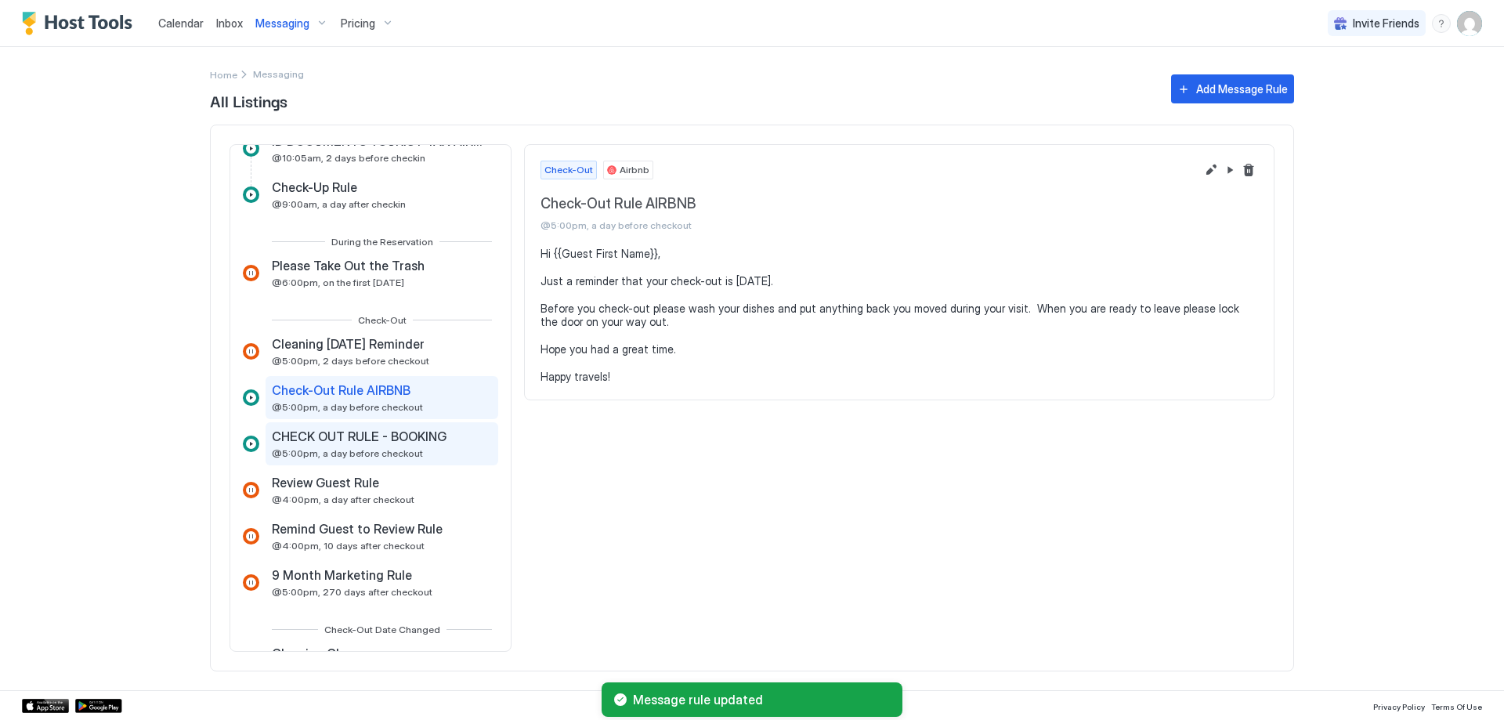
click at [434, 446] on div "CHECK OUT RULE - BOOKING @5:00pm, a day before checkout" at bounding box center [361, 443] width 178 height 31
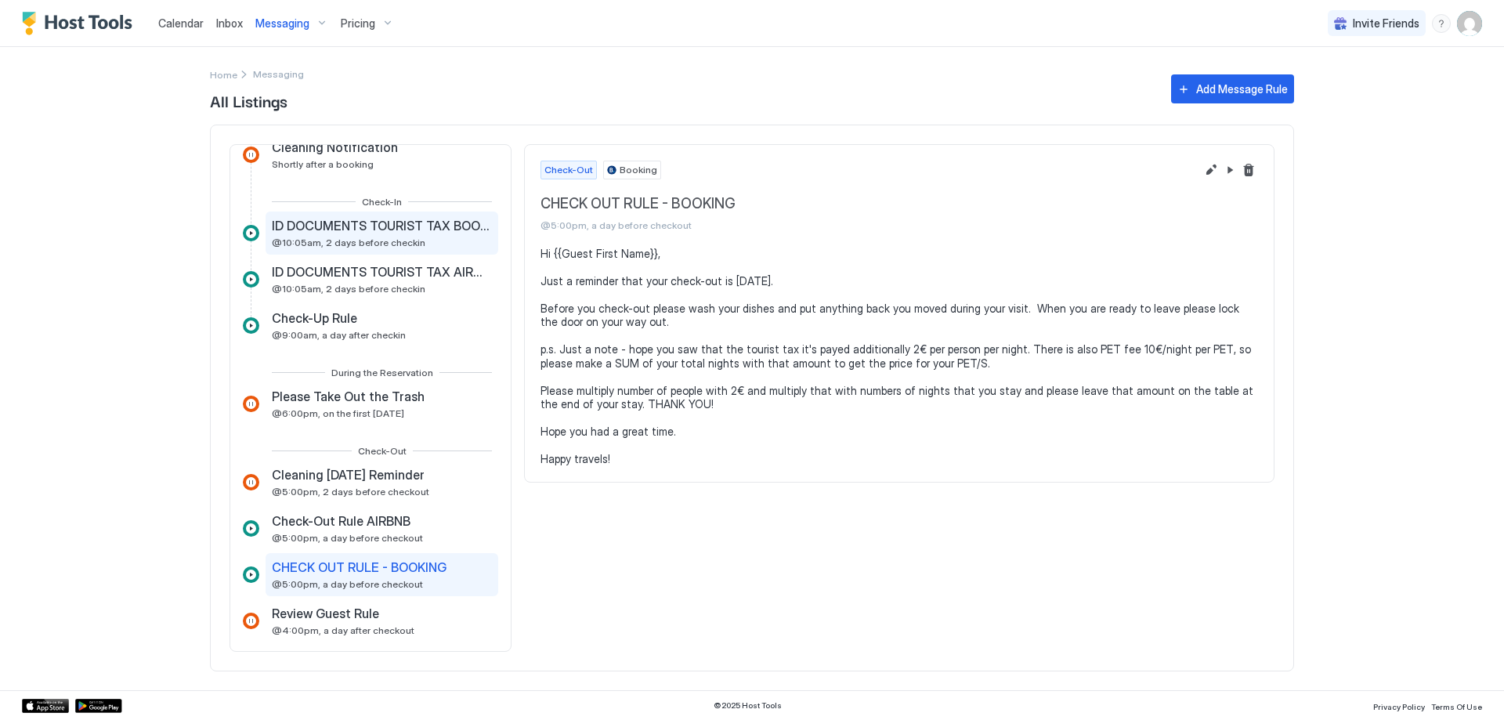
scroll to position [296, 0]
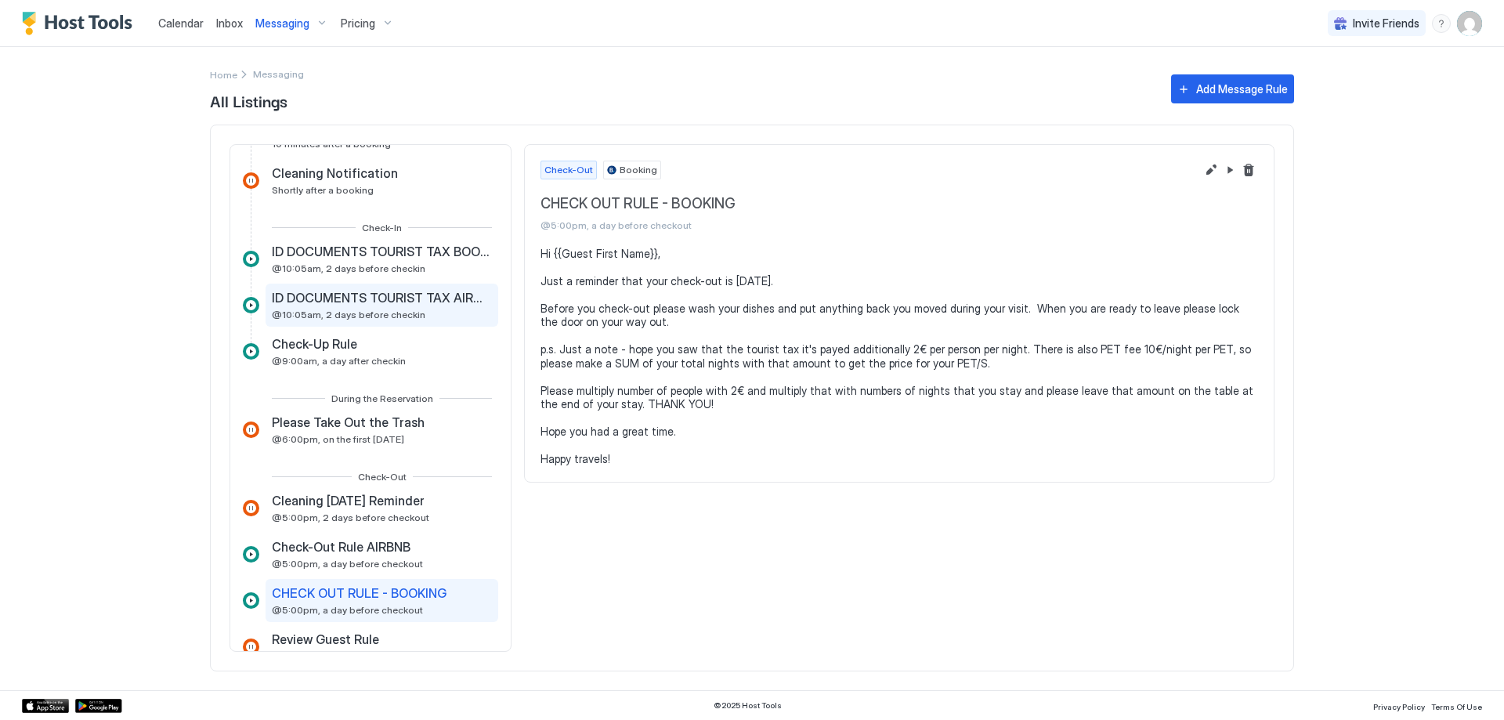
click at [416, 288] on div "ID DOCUMENTS TOURIST TAX AIRBNB @10:05am, 2 days before checkin" at bounding box center [381, 304] width 233 height 43
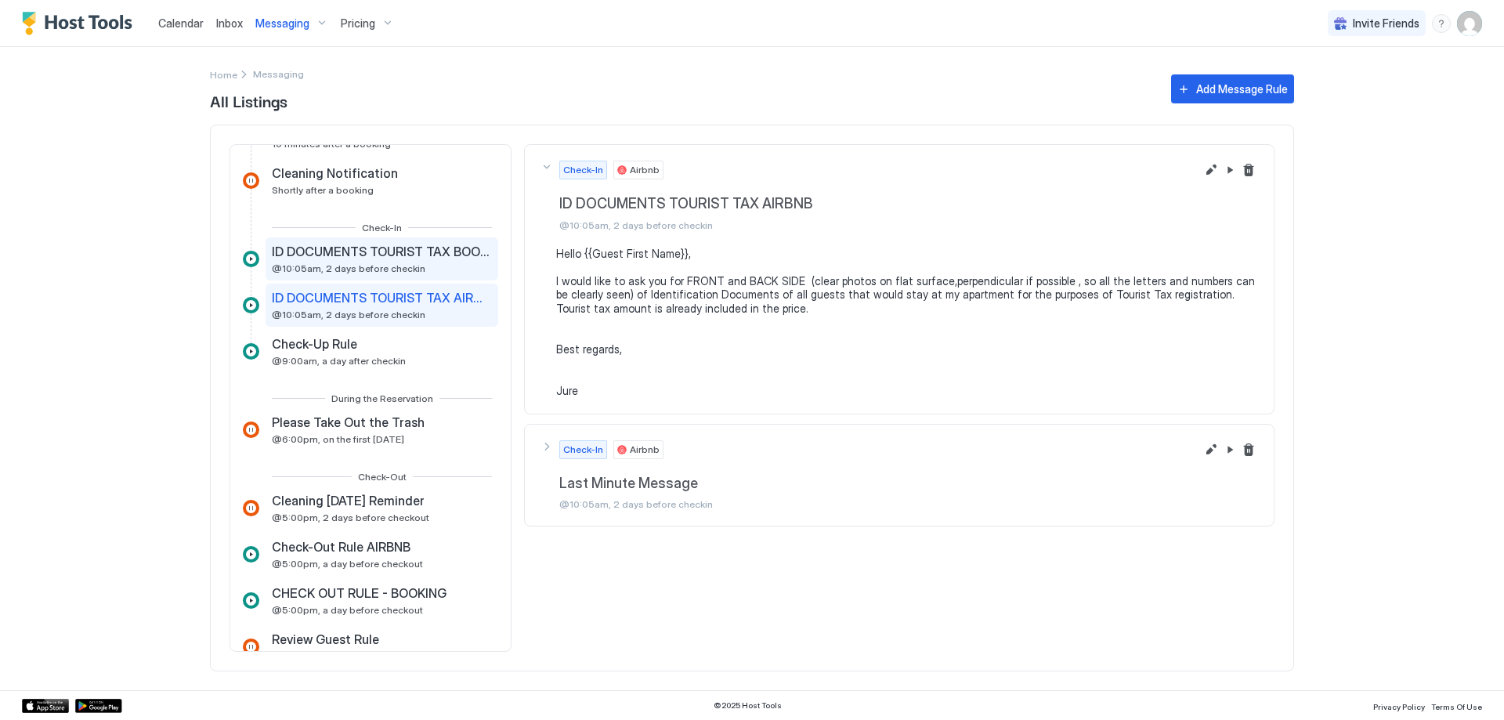
click at [420, 256] on span "ID DOCUMENTS TOURIST TAX BOOKING" at bounding box center [380, 252] width 217 height 16
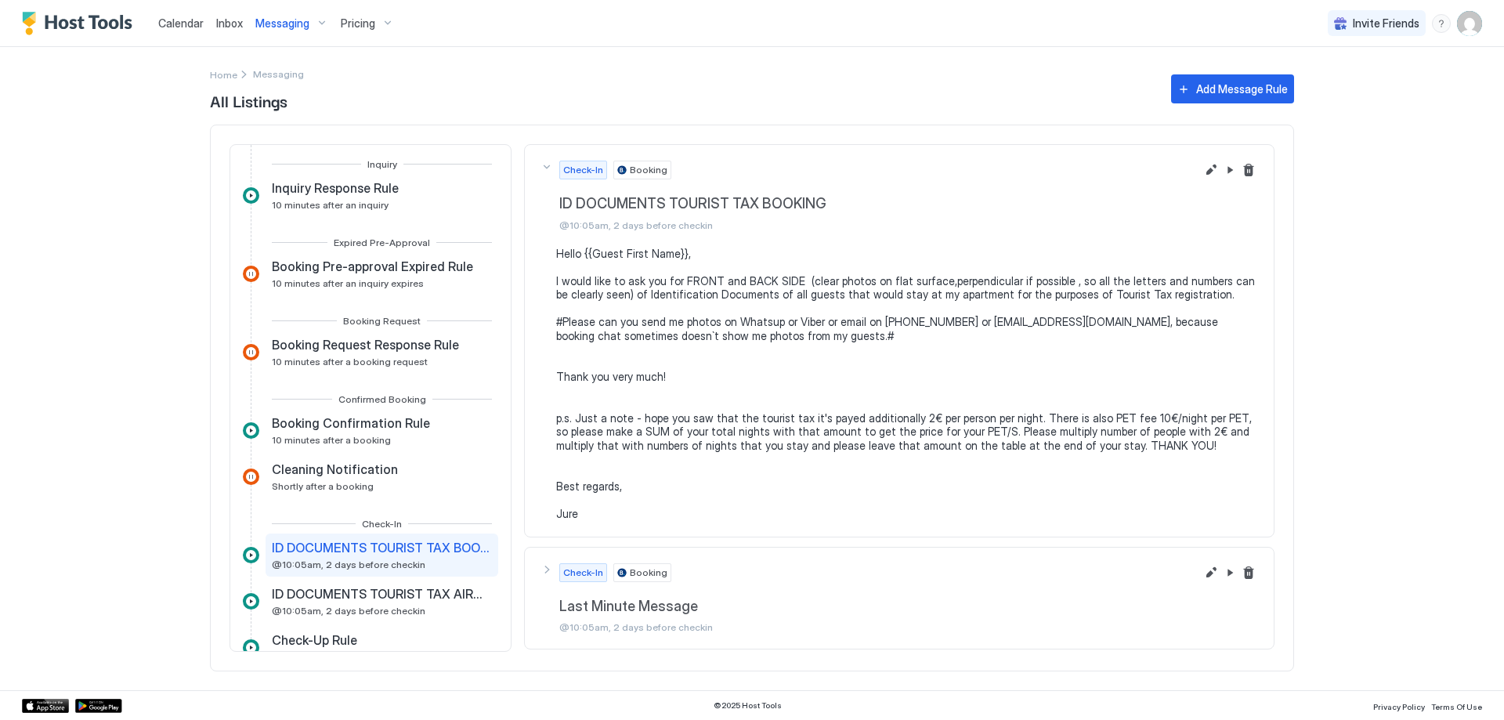
click at [383, 30] on div "Pricing" at bounding box center [367, 23] width 66 height 27
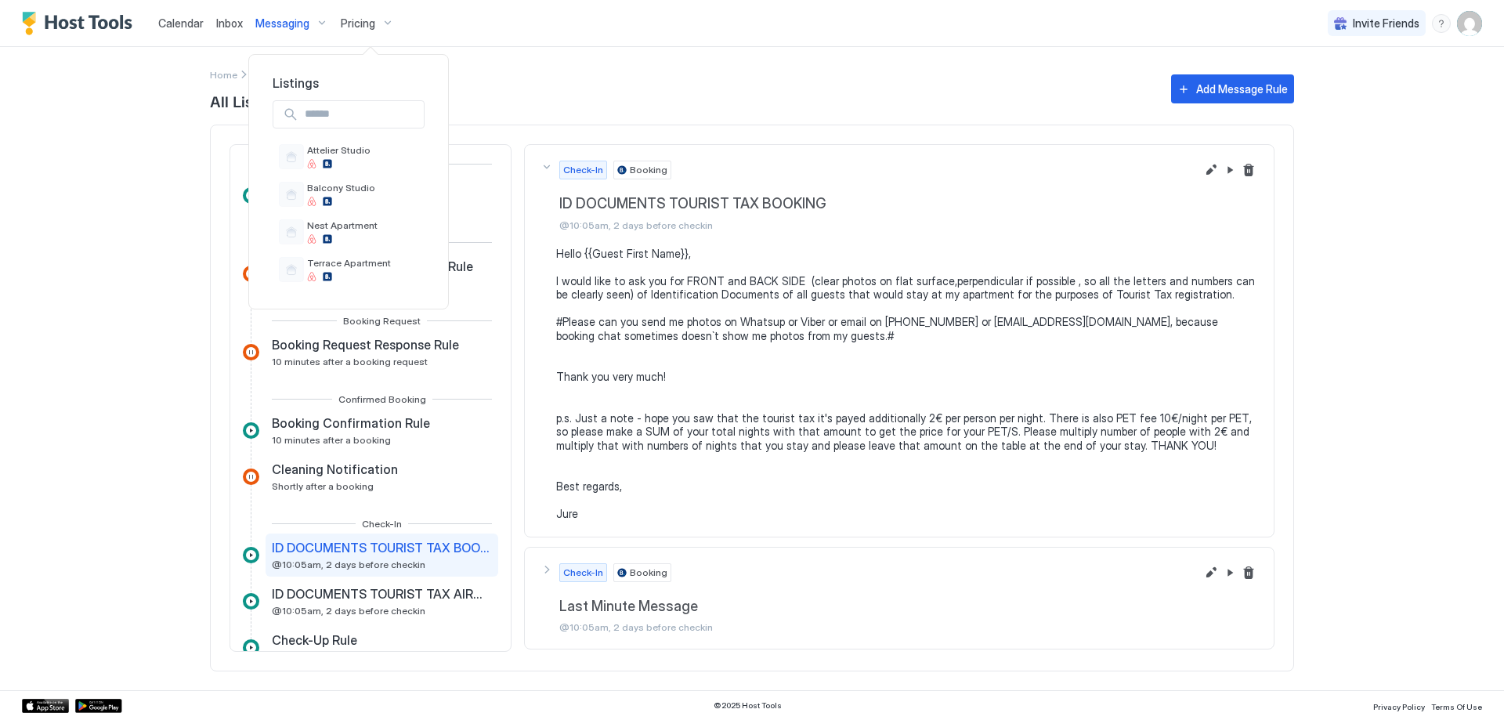
click at [358, 26] on div at bounding box center [752, 360] width 1504 height 720
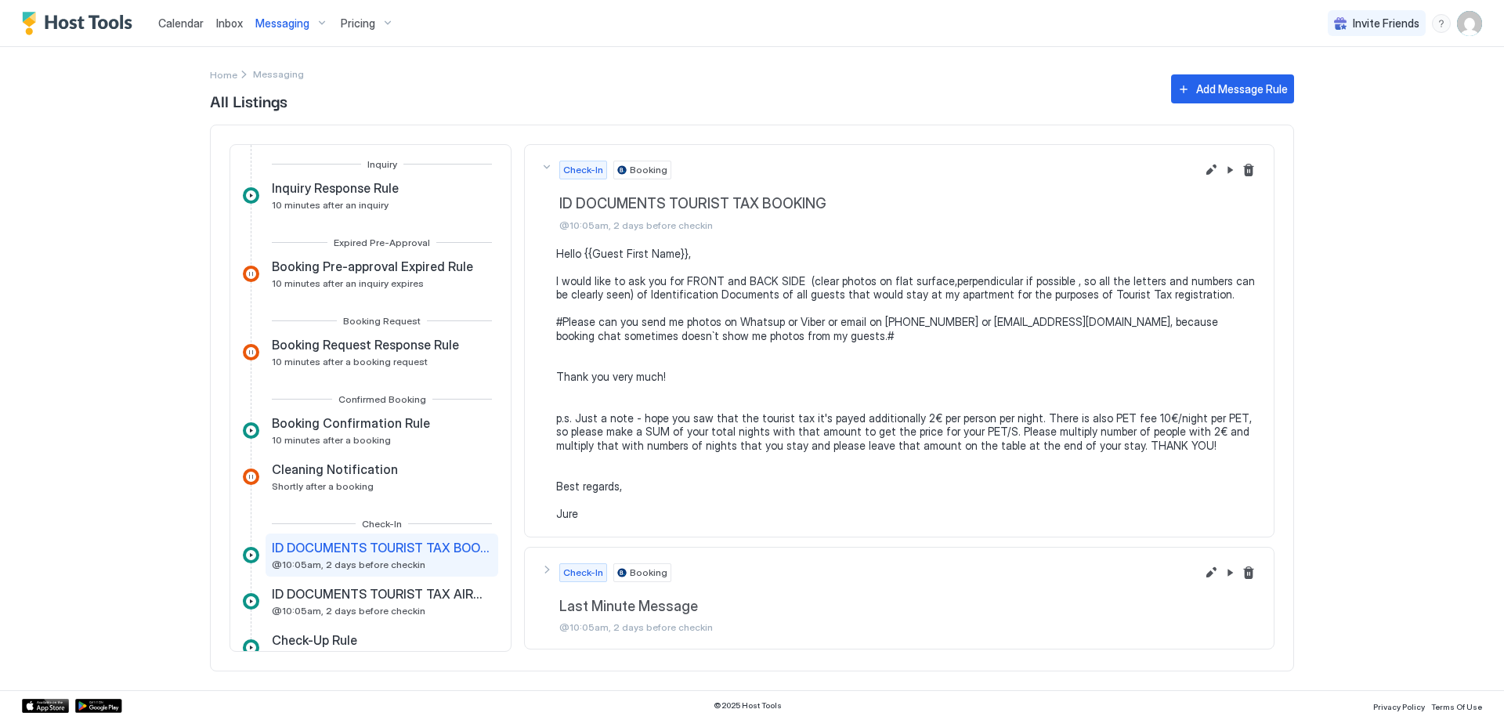
click at [183, 33] on div "Calendar" at bounding box center [181, 23] width 58 height 29
click at [197, 21] on span "Calendar" at bounding box center [180, 22] width 45 height 13
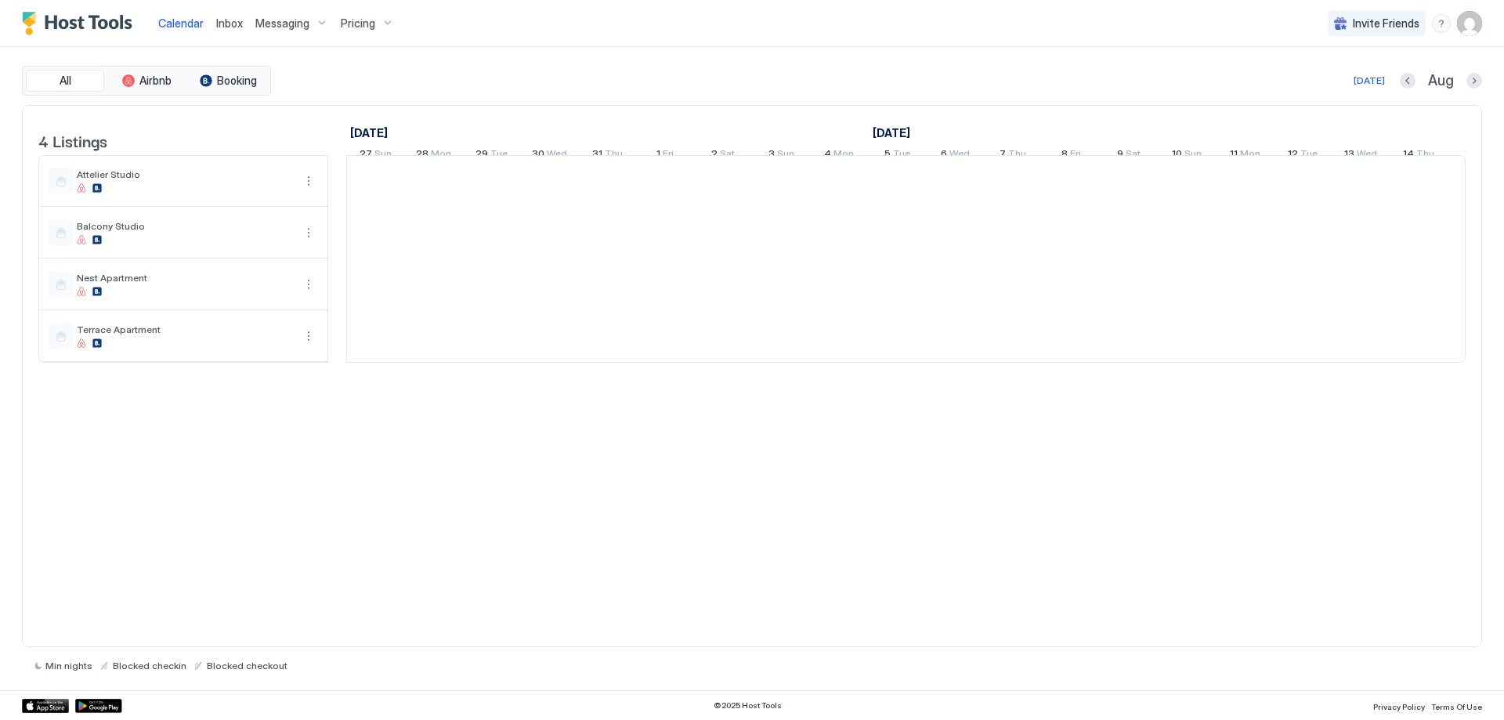
scroll to position [0, 870]
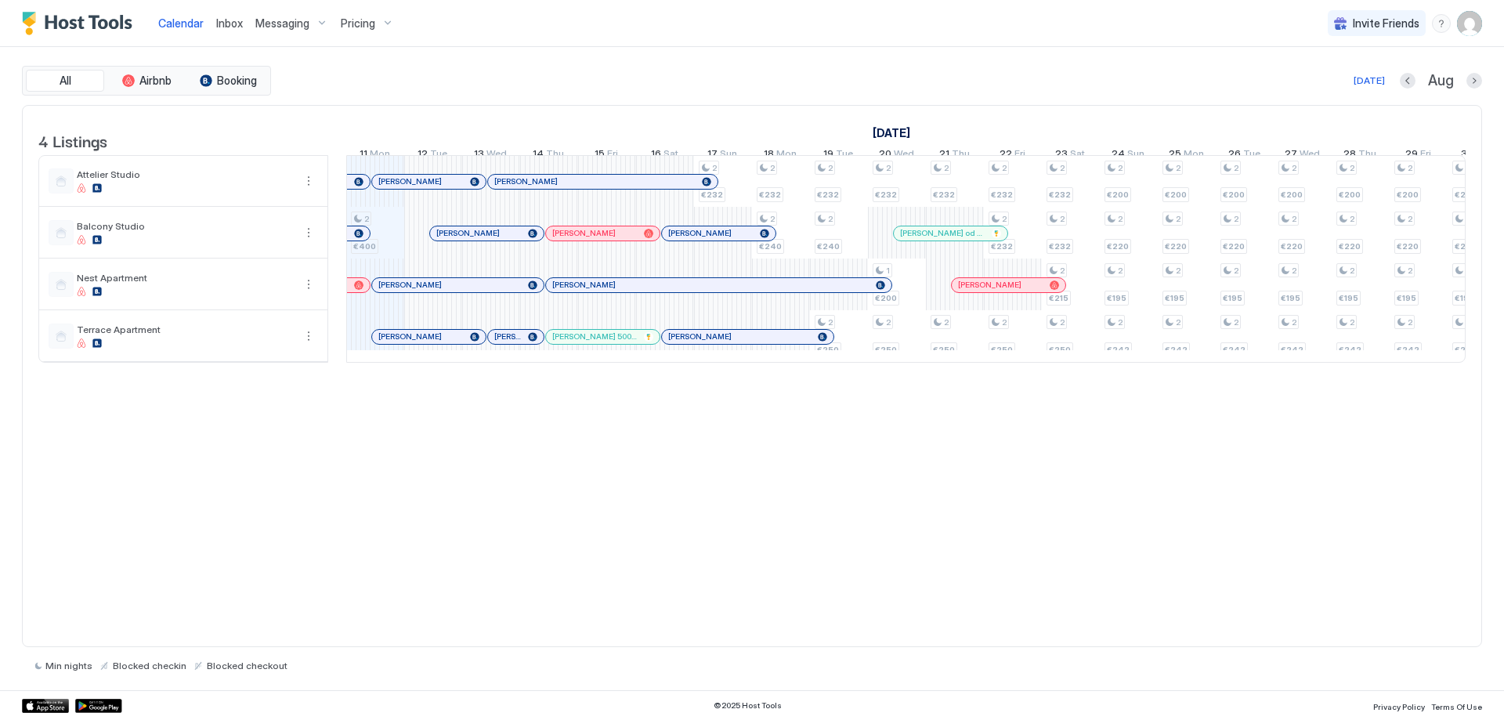
click at [611, 442] on div "4 Listings [DATE] [DATE] [DATE] 27 Sun 28 Mon 29 Tue 30 Wed 31 Thu 1 Fri 2 Sat …" at bounding box center [752, 376] width 1460 height 543
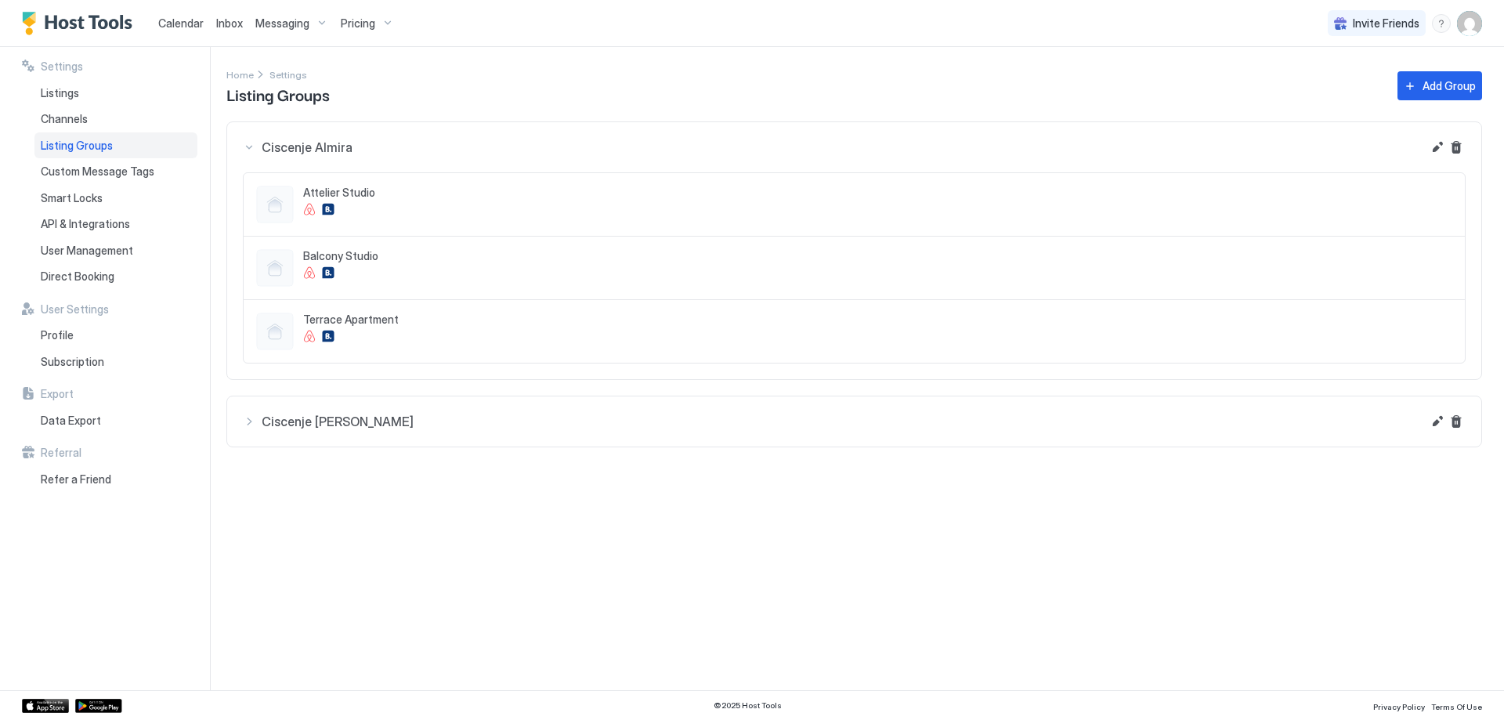
click at [350, 172] on button "Ciscenje [PERSON_NAME]" at bounding box center [854, 147] width 1254 height 50
click at [352, 157] on div "Ciscenje [PERSON_NAME]" at bounding box center [832, 147] width 1179 height 19
